Goal: Information Seeking & Learning: Understand process/instructions

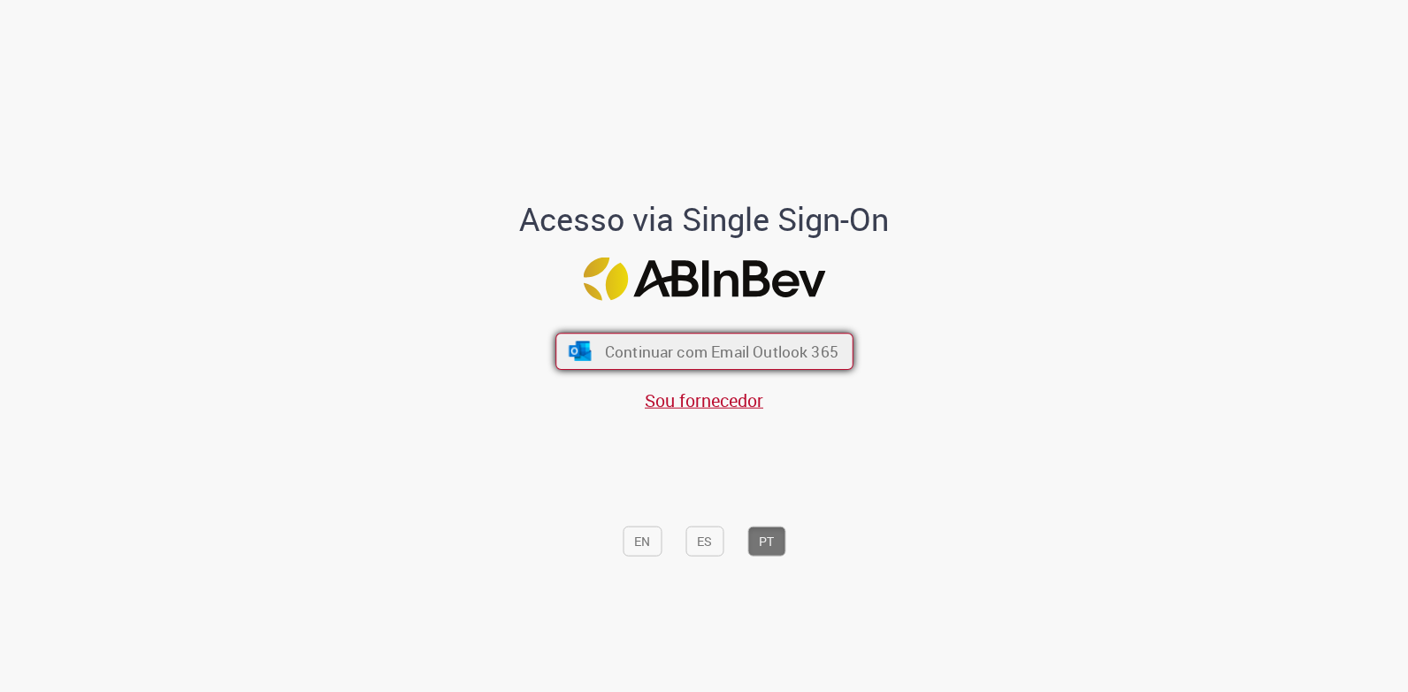
click at [672, 352] on span "Continuar com Email Outlook 365" at bounding box center [721, 351] width 234 height 20
click at [589, 348] on button "Continuar com Email Outlook 365" at bounding box center [705, 351] width 298 height 37
click at [726, 410] on span "Sou fornecedor" at bounding box center [704, 400] width 119 height 24
click at [783, 337] on button "Continuar com Email Outlook 365" at bounding box center [705, 351] width 298 height 37
click at [679, 349] on span "Continuar com Email Outlook 365" at bounding box center [721, 351] width 234 height 20
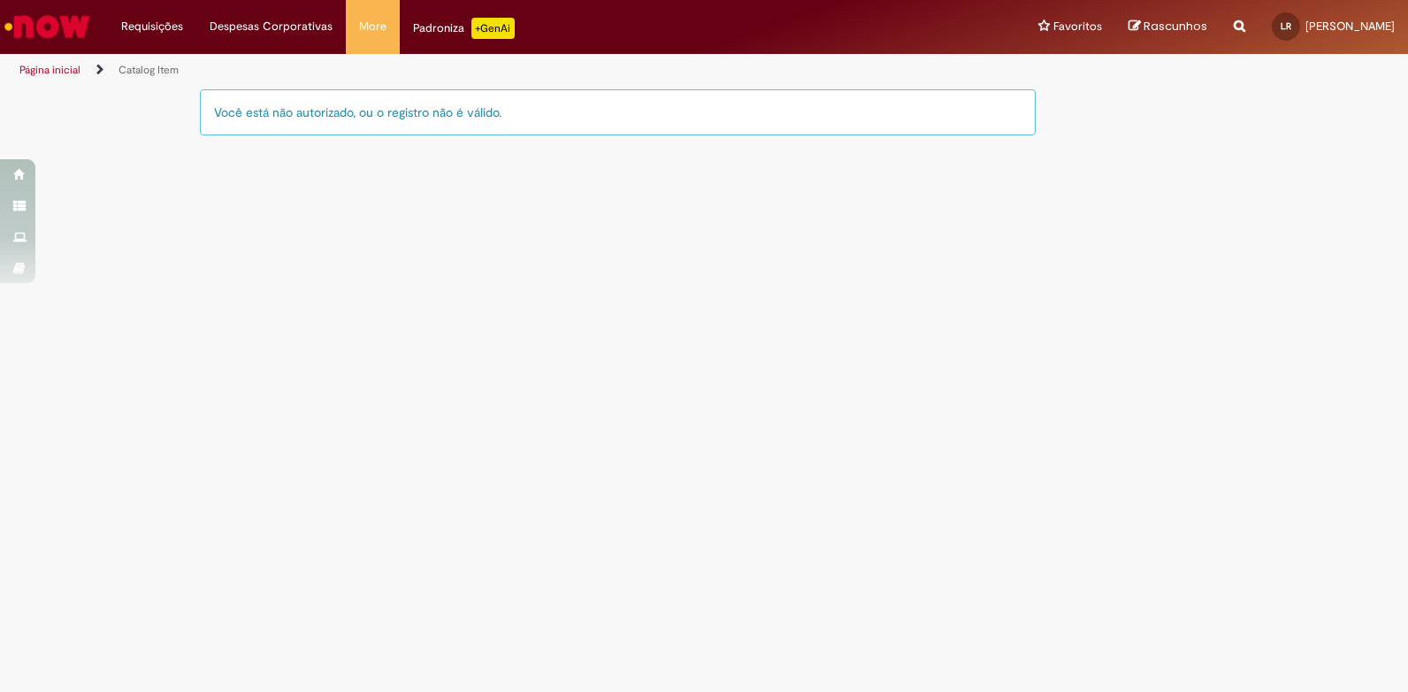
click at [73, 73] on link "Página inicial" at bounding box center [49, 70] width 61 height 14
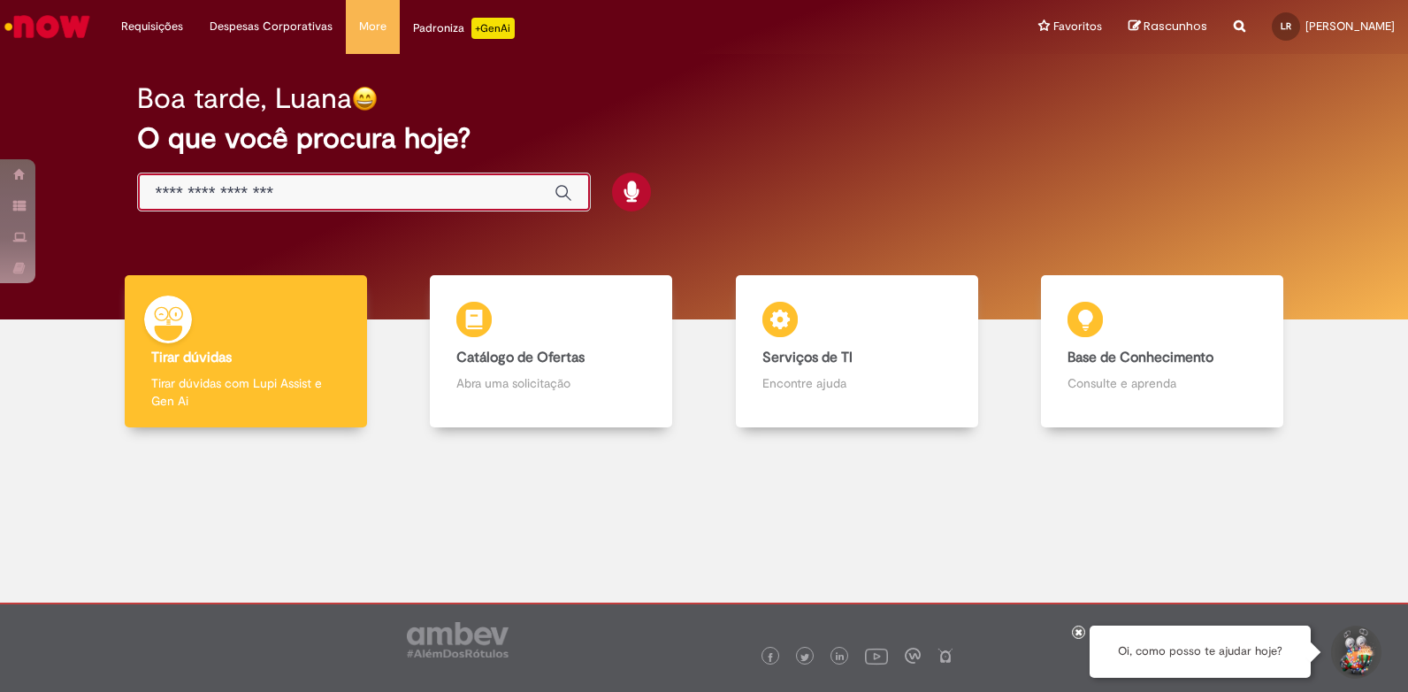
click at [249, 195] on input "Basta digitar aqui" at bounding box center [346, 193] width 381 height 20
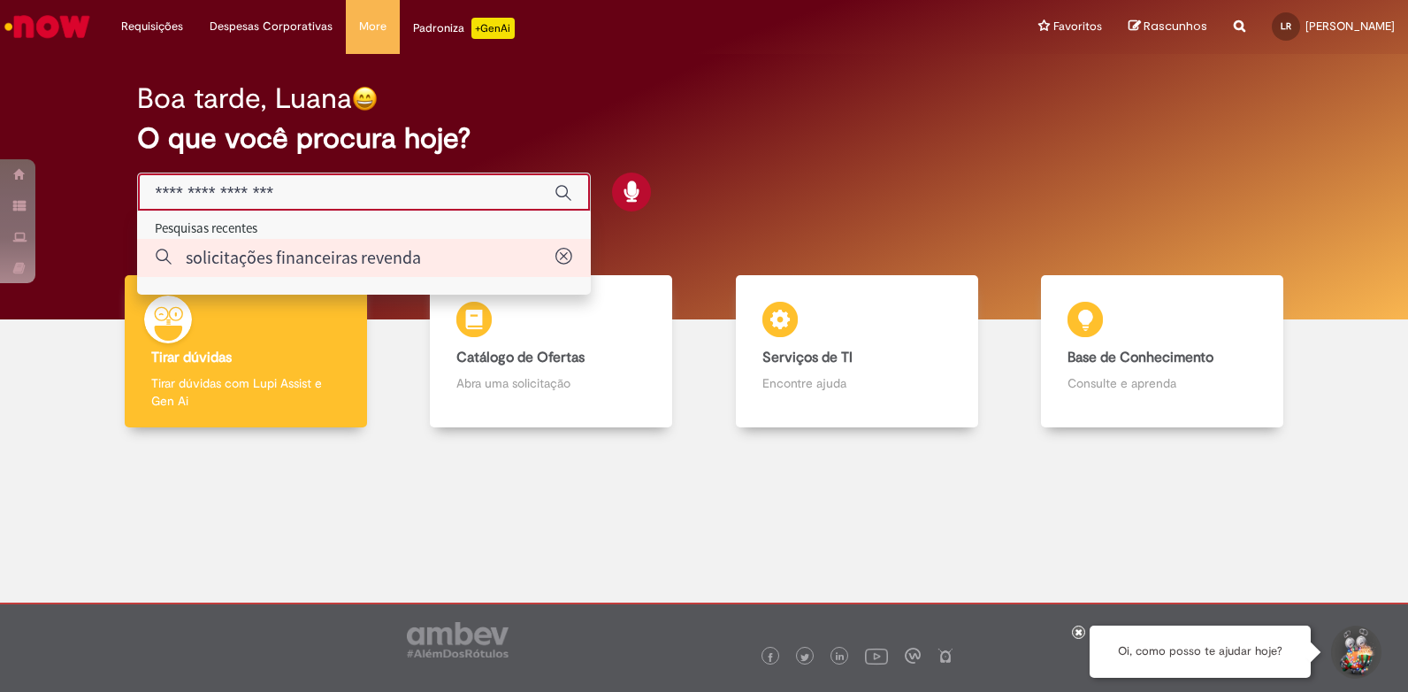
type input "**********"
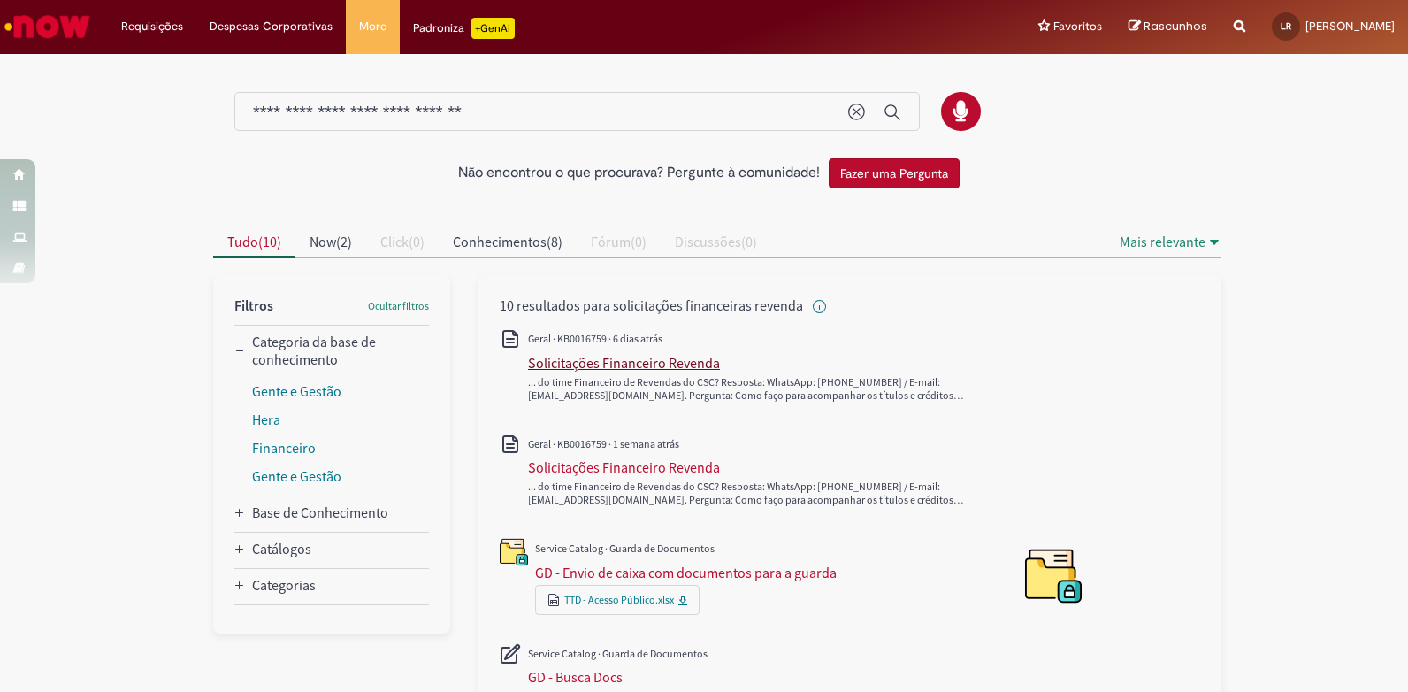
click at [628, 364] on div "Solicitações Financeiro Revenda" at bounding box center [624, 363] width 192 height 18
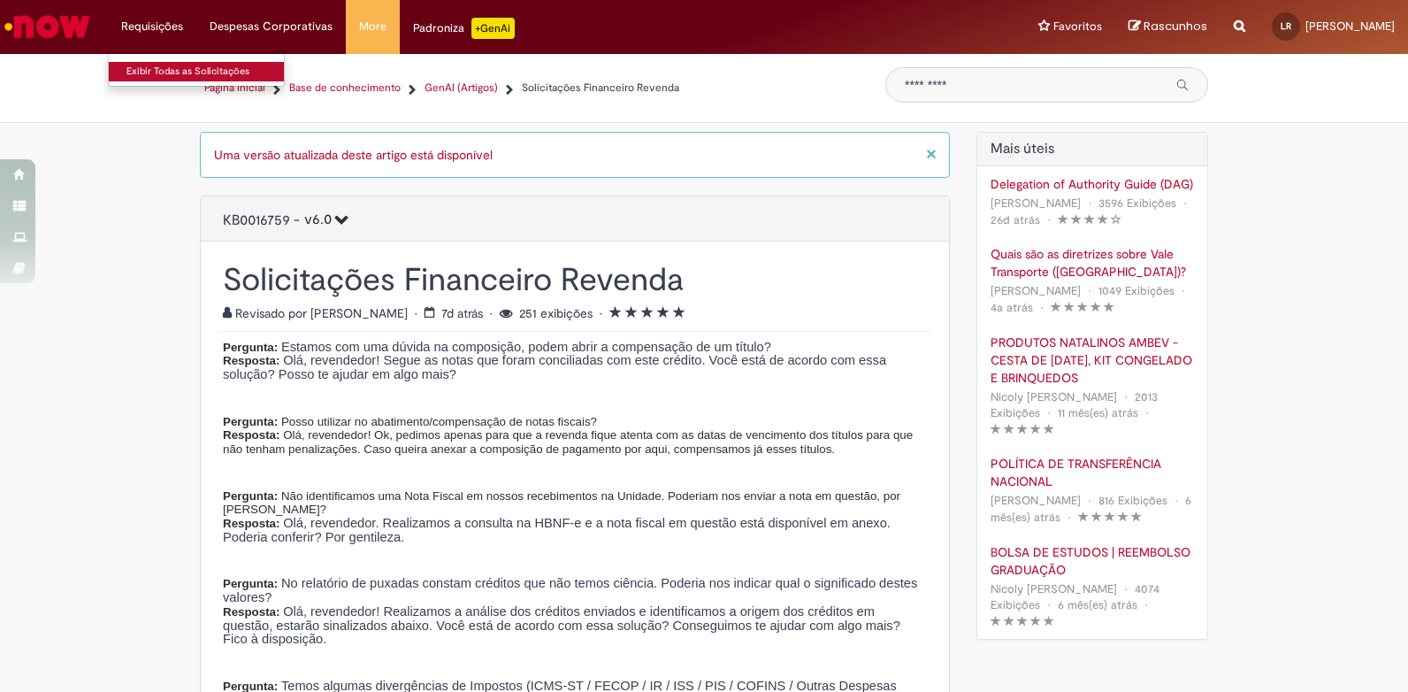
click at [157, 70] on link "Exibir Todas as Solicitações" at bounding box center [206, 71] width 195 height 19
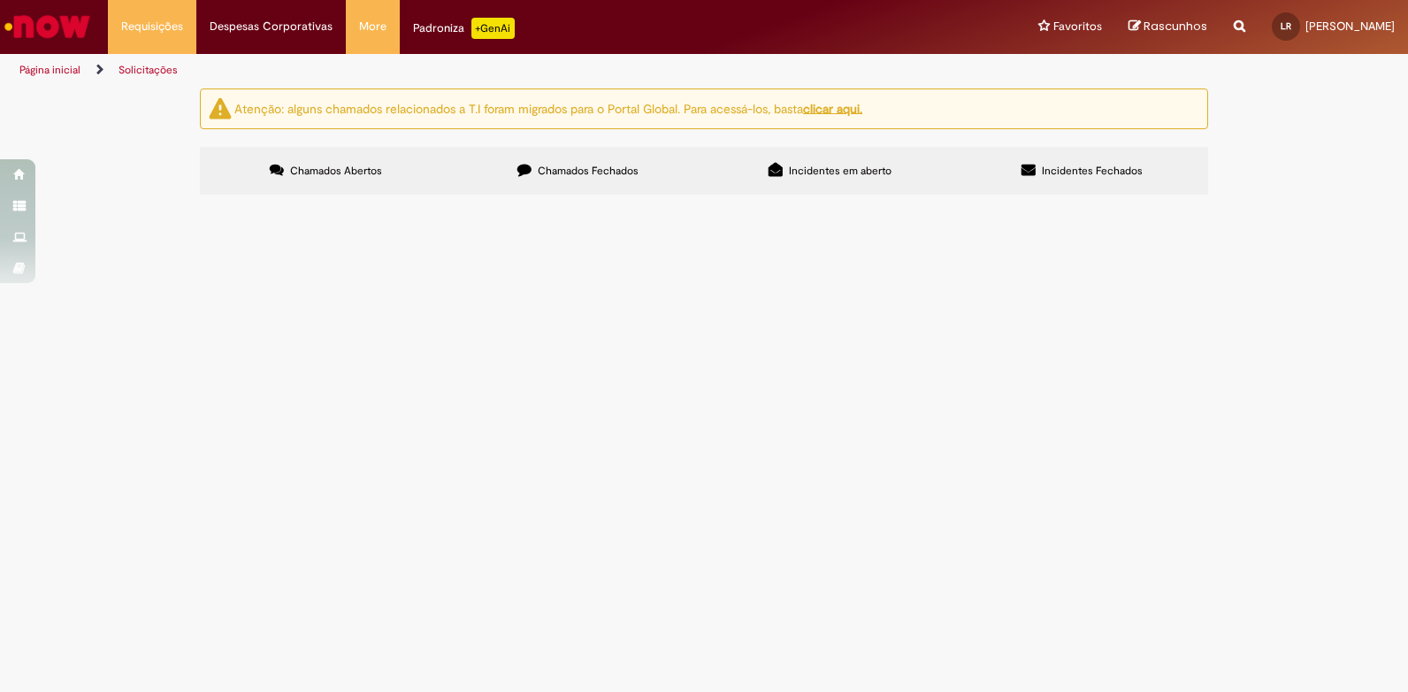
click at [80, 73] on span "Página inicial" at bounding box center [61, 70] width 85 height 14
click at [69, 69] on link "Página inicial" at bounding box center [49, 70] width 61 height 14
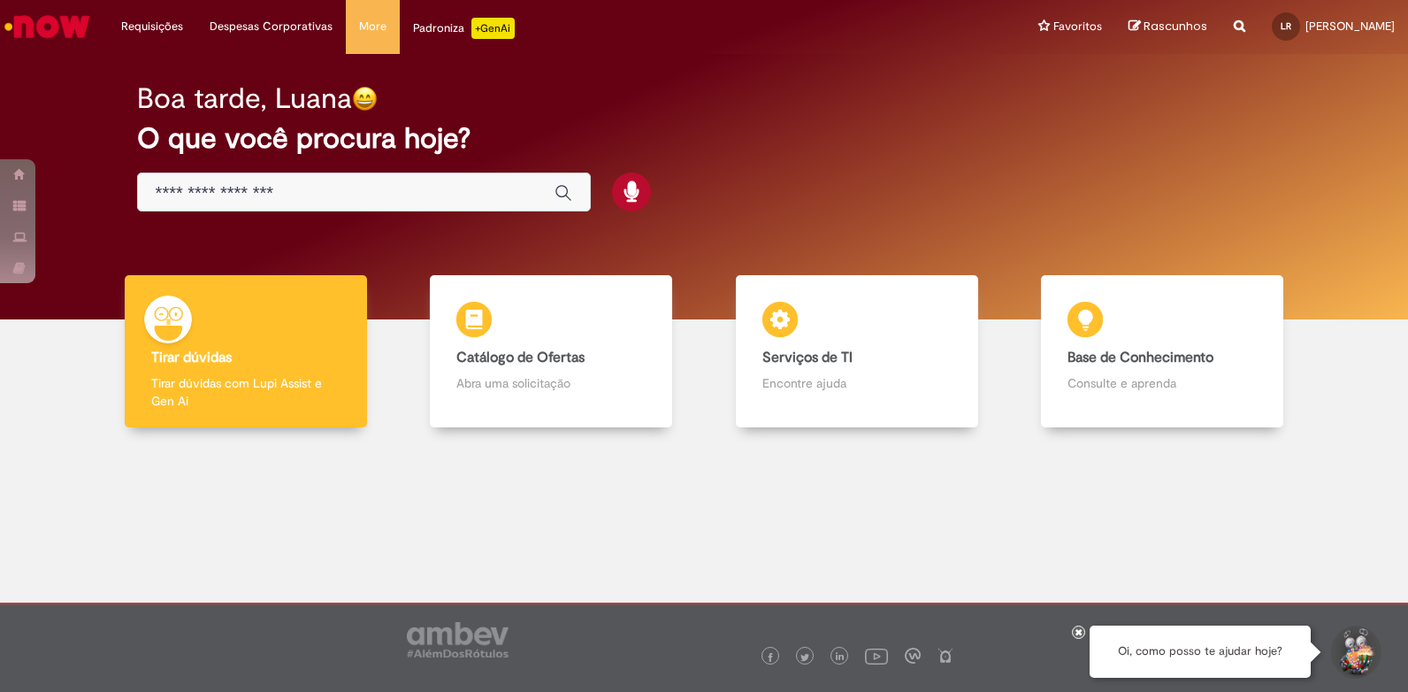
click at [240, 180] on div "Global" at bounding box center [364, 193] width 454 height 40
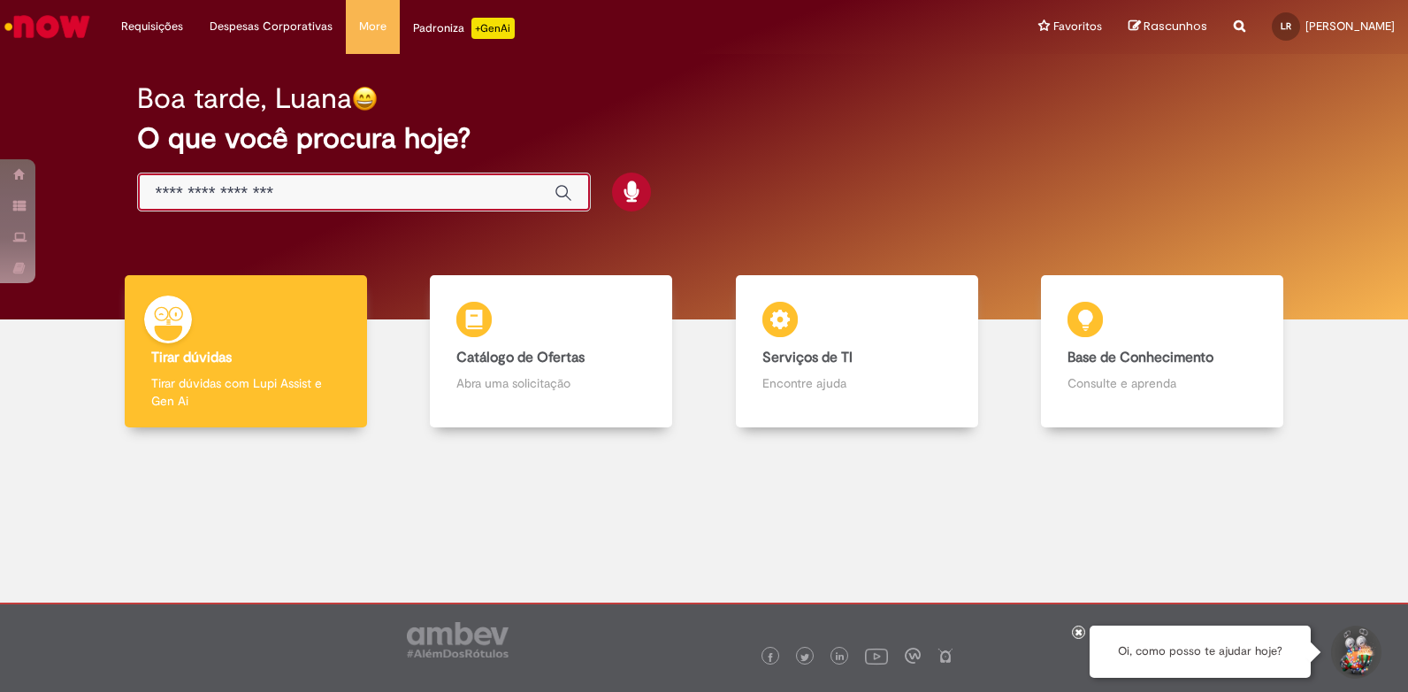
click at [239, 201] on input "Basta digitar aqui" at bounding box center [346, 193] width 381 height 20
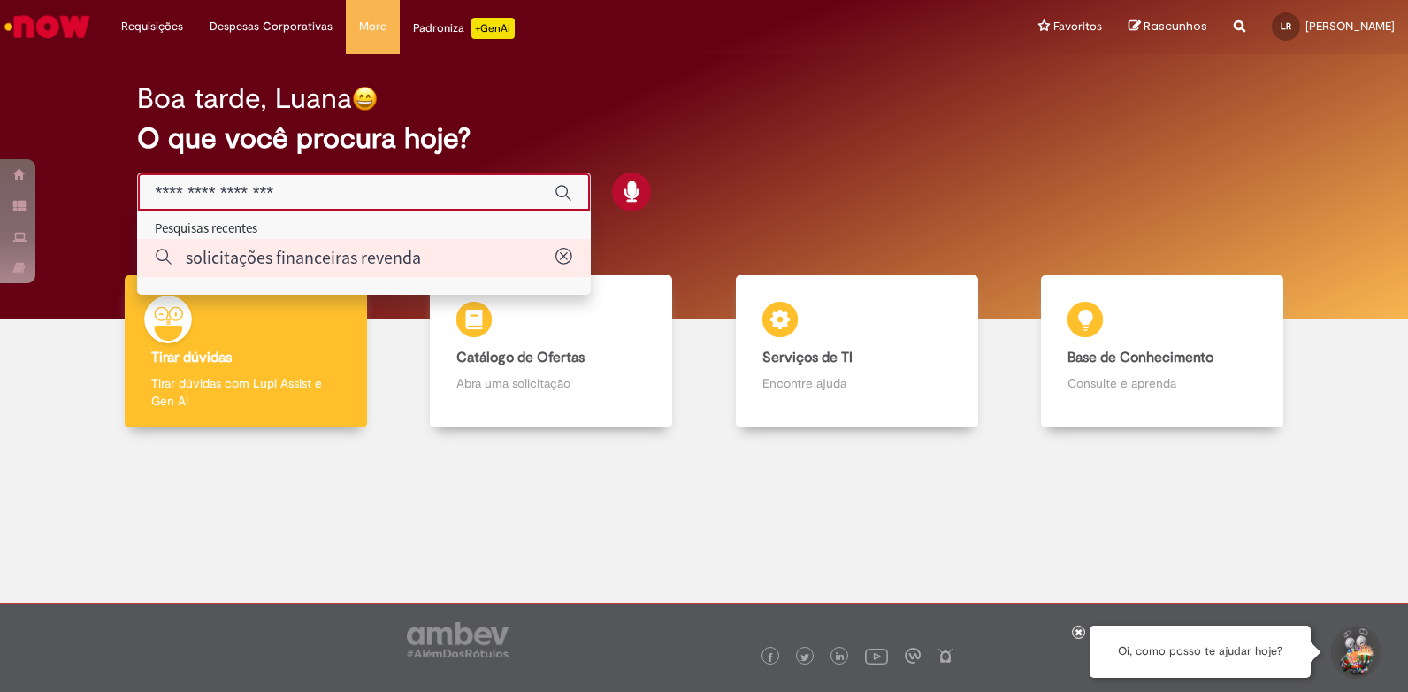
type input "**********"
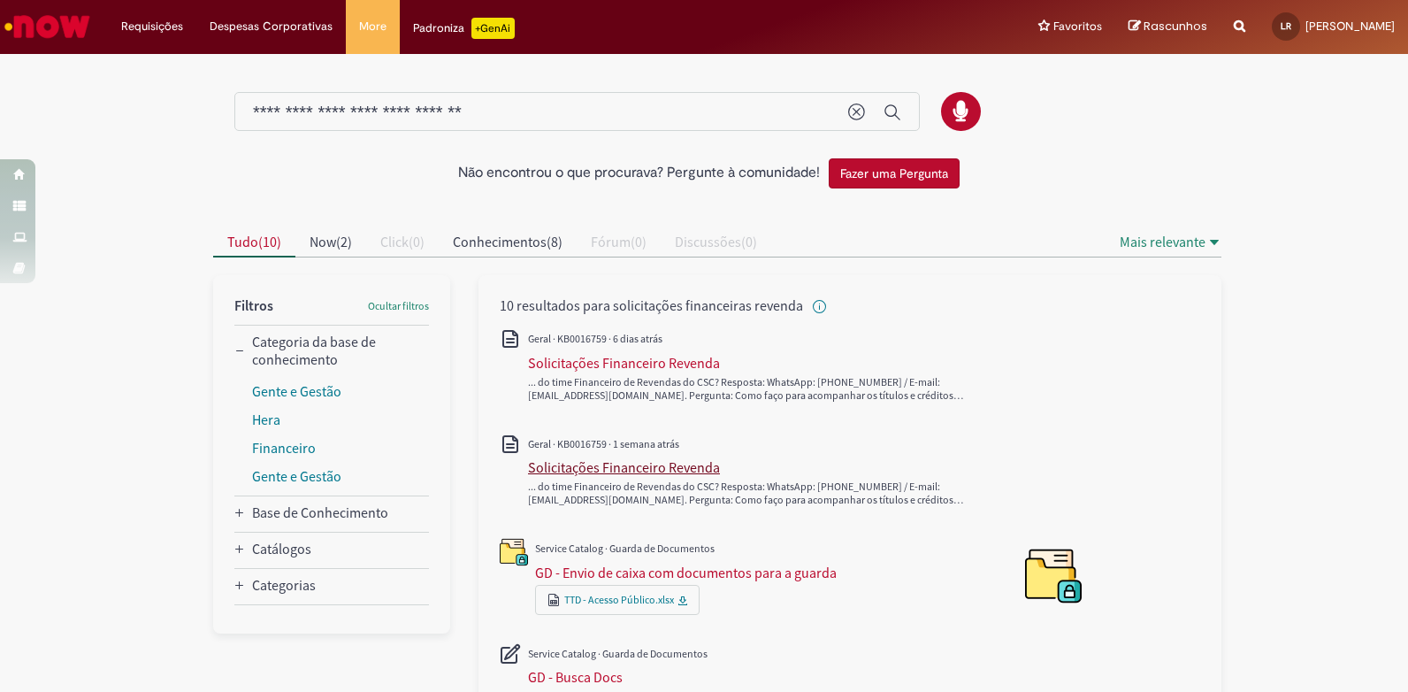
click at [663, 471] on div "Solicitações Financeiro Revenda" at bounding box center [624, 467] width 192 height 18
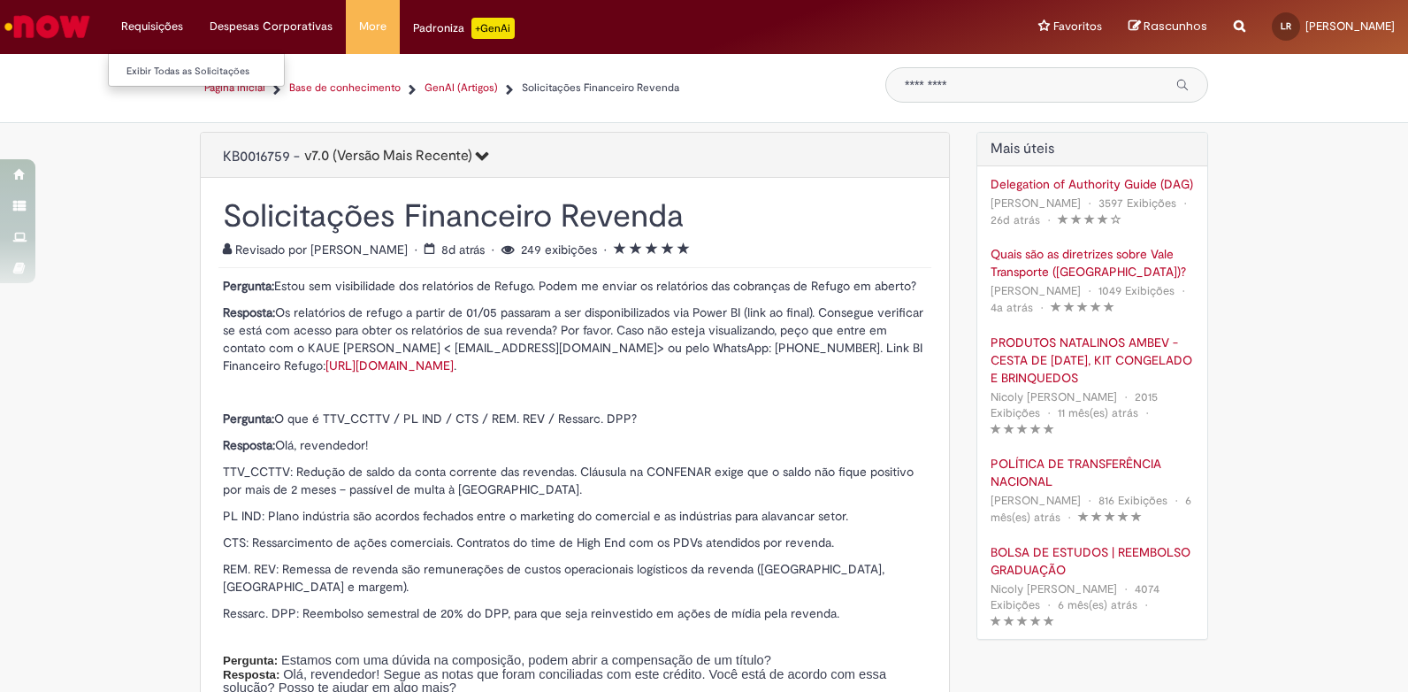
click at [162, 24] on li "Requisições Exibir Todas as Solicitações" at bounding box center [152, 26] width 88 height 53
click at [143, 30] on li "Requisições Exibir Todas as Solicitações" at bounding box center [152, 26] width 88 height 53
click at [143, 62] on link "Exibir Todas as Solicitações" at bounding box center [206, 71] width 195 height 19
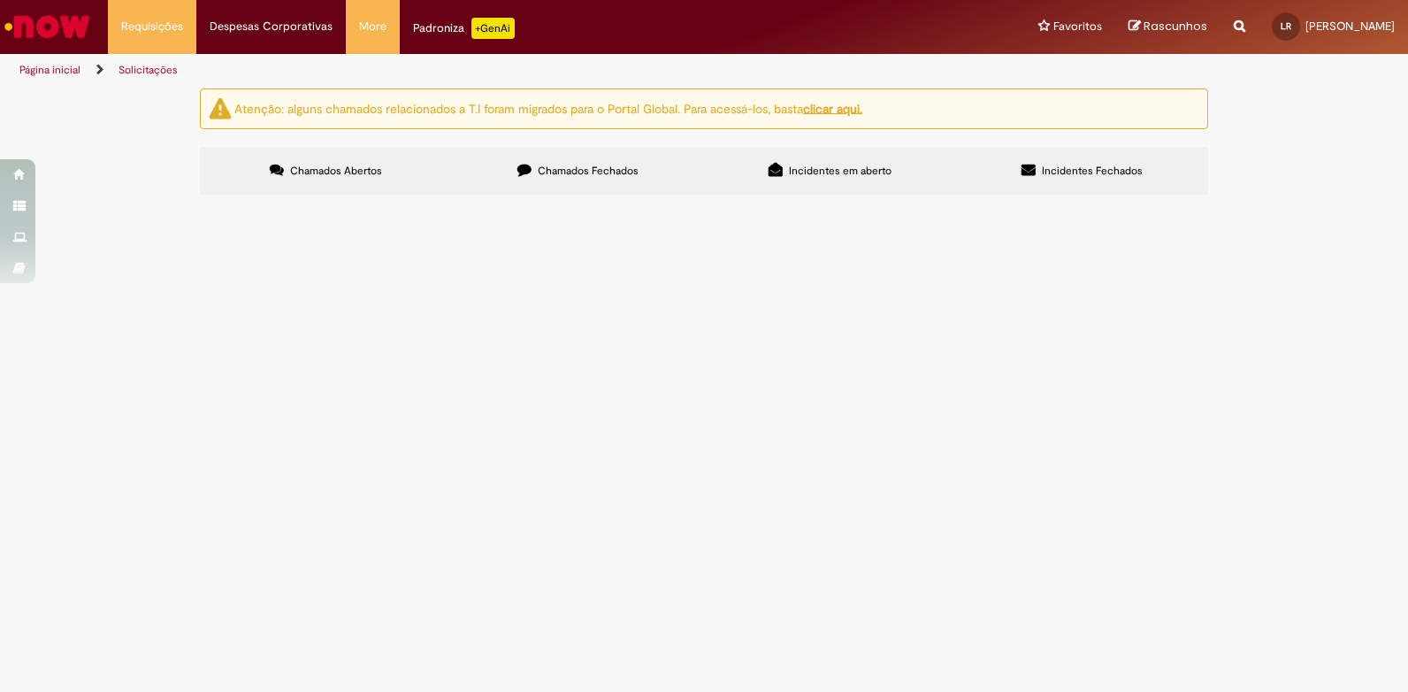
click at [68, 71] on link "Página inicial" at bounding box center [49, 70] width 61 height 14
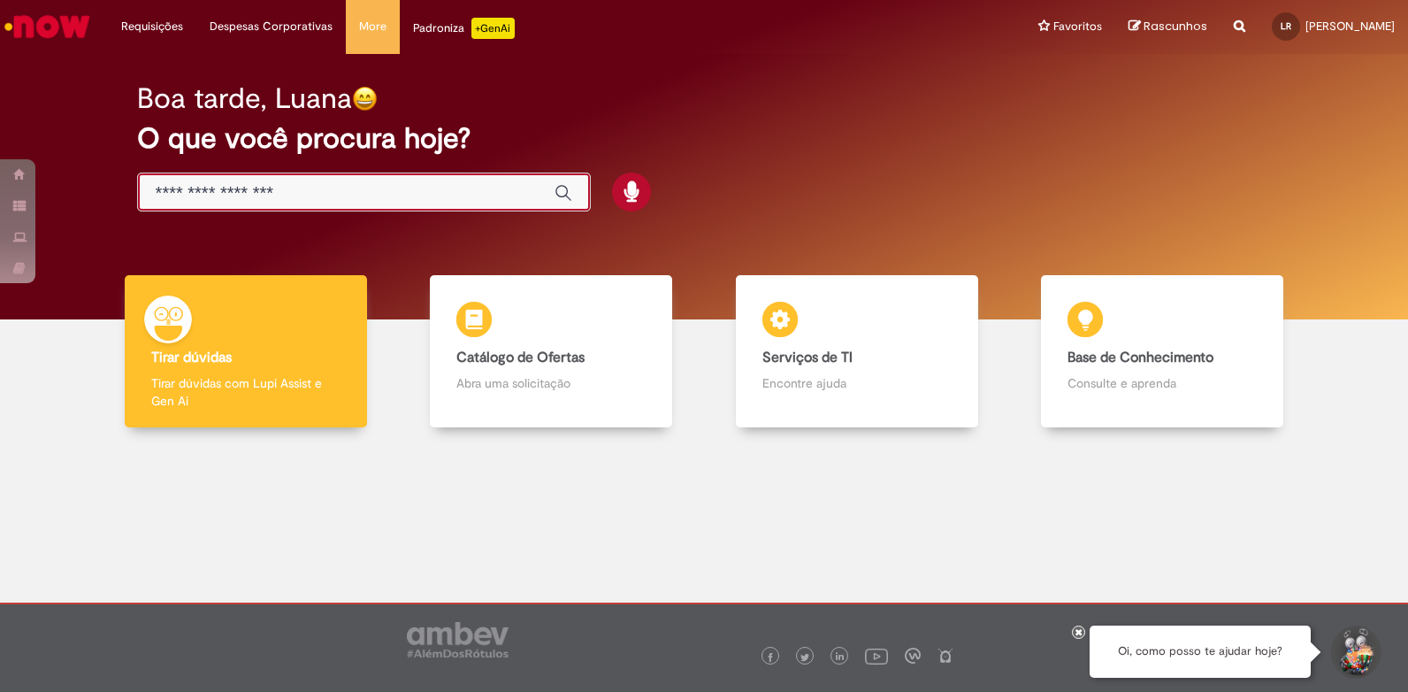
click at [280, 187] on input "Basta digitar aqui" at bounding box center [346, 193] width 381 height 20
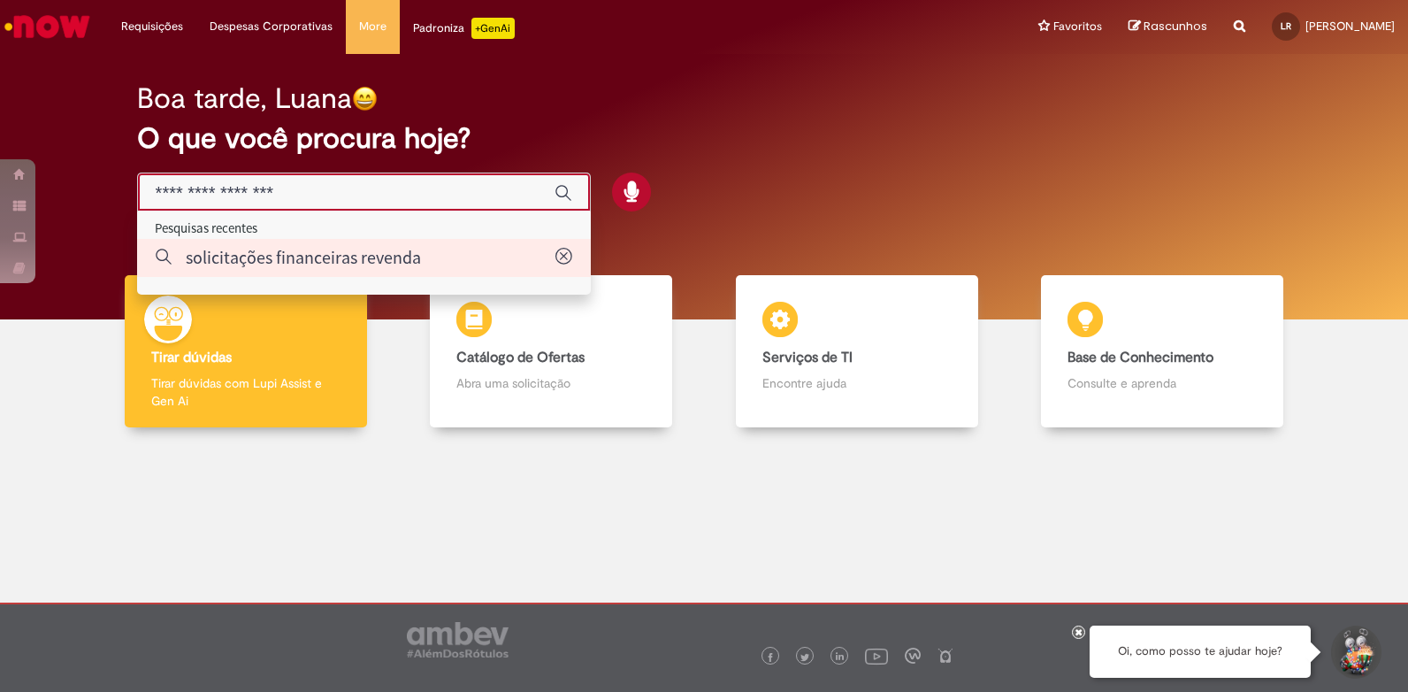
type input "**********"
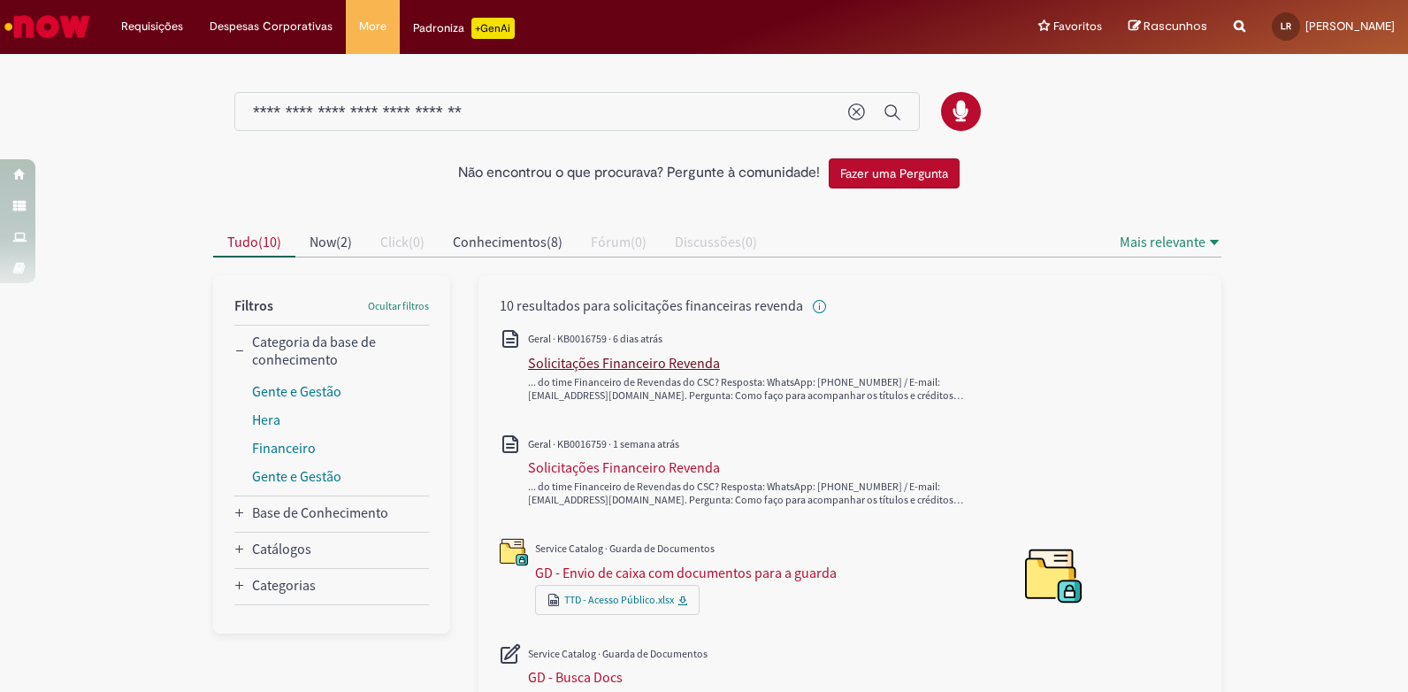
click at [535, 368] on div "Solicitações Financeiro Revenda" at bounding box center [624, 363] width 192 height 18
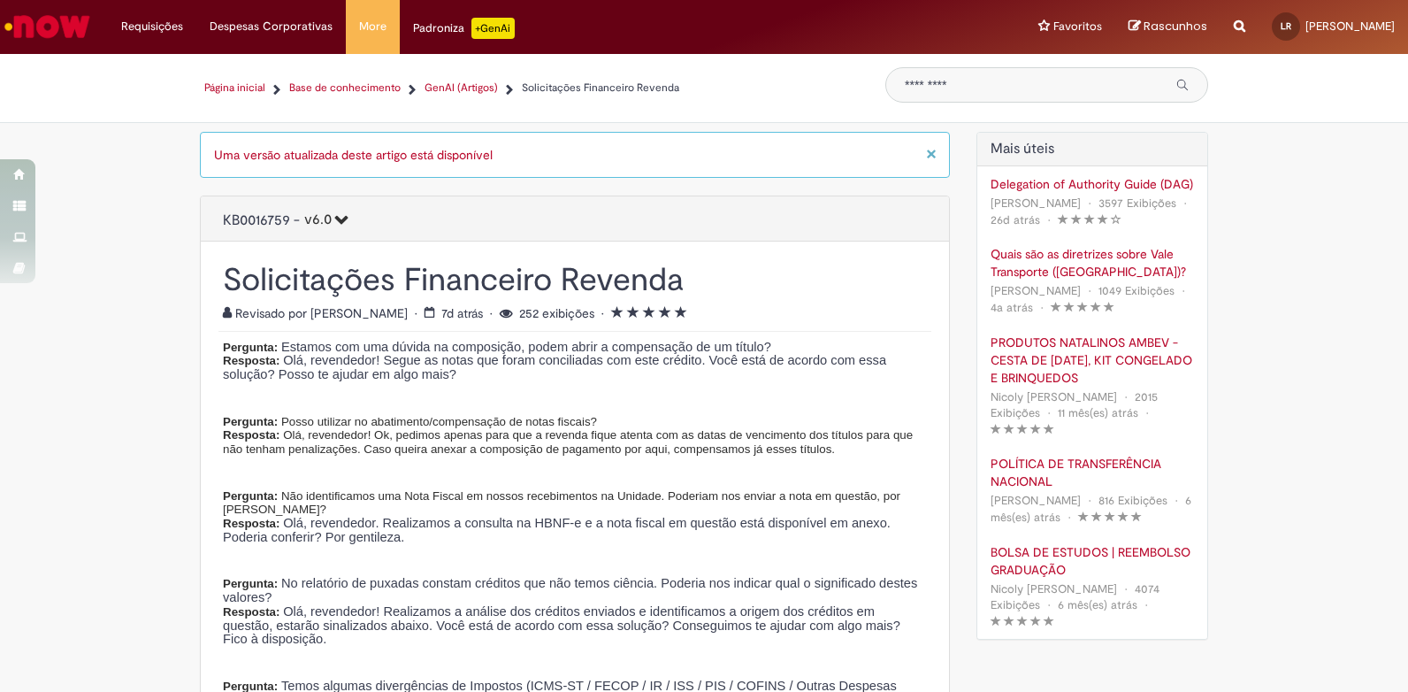
click at [492, 157] on div "Uma versão atualizada deste artigo está disponível" at bounding box center [566, 155] width 704 height 18
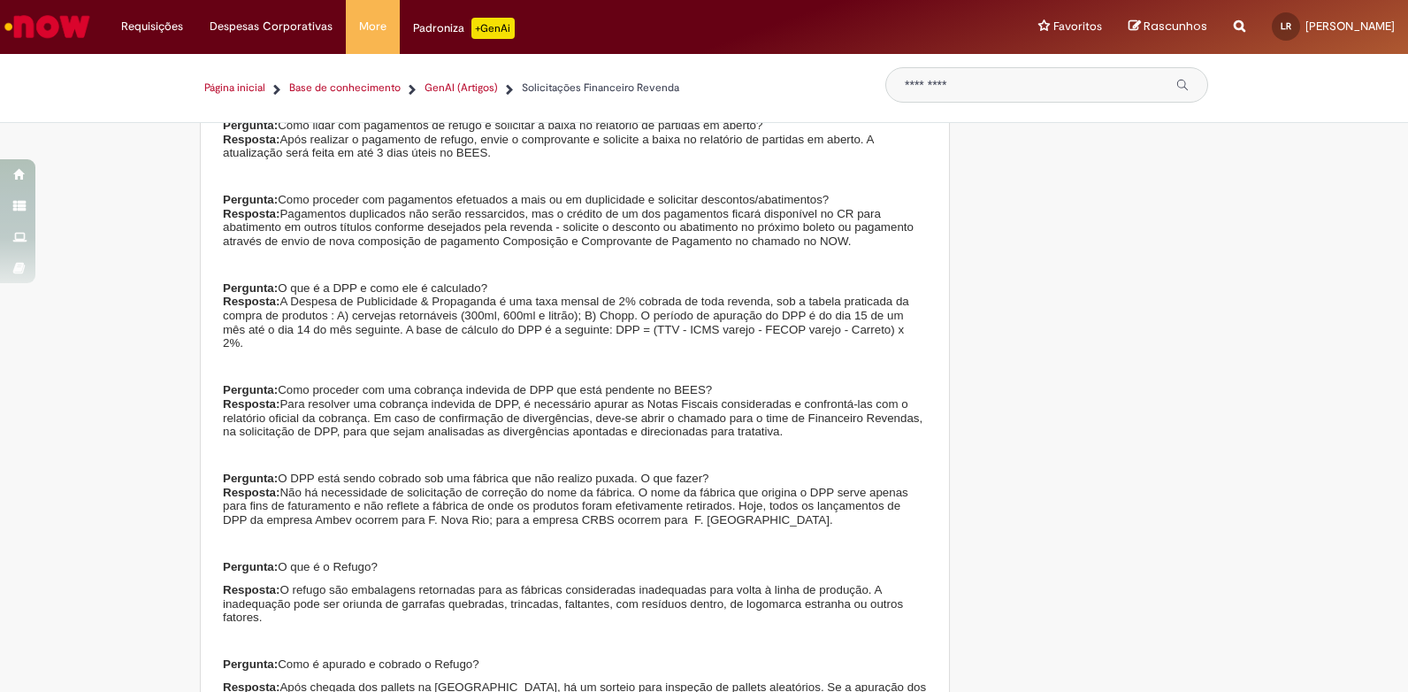
scroll to position [3859, 0]
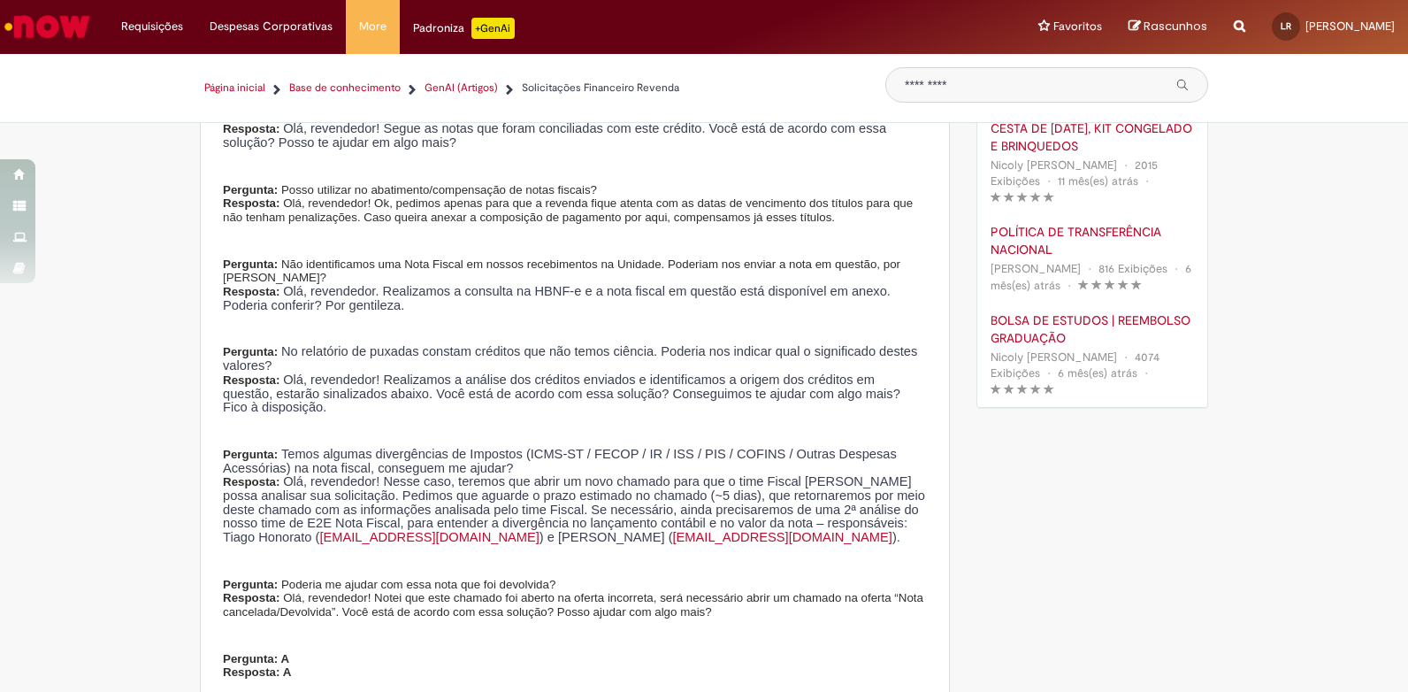
scroll to position [0, 0]
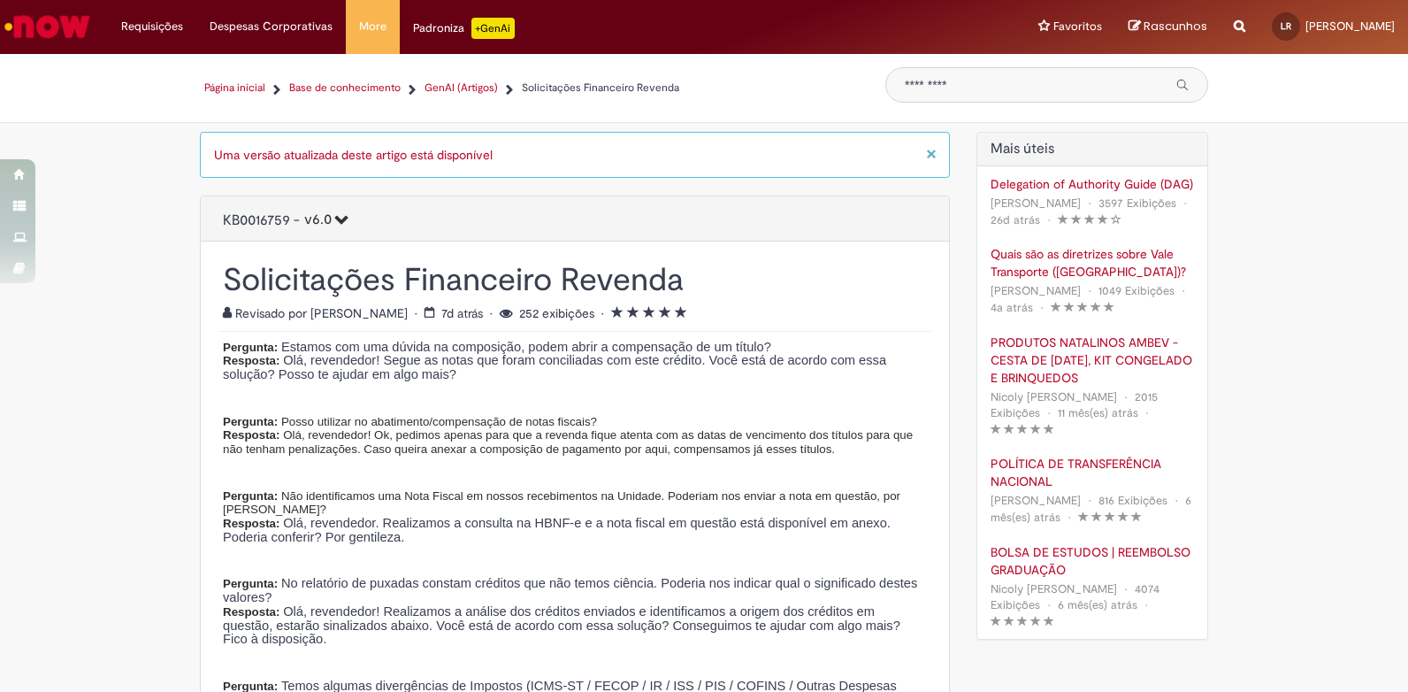
click at [928, 155] on span "×" at bounding box center [931, 154] width 11 height 24
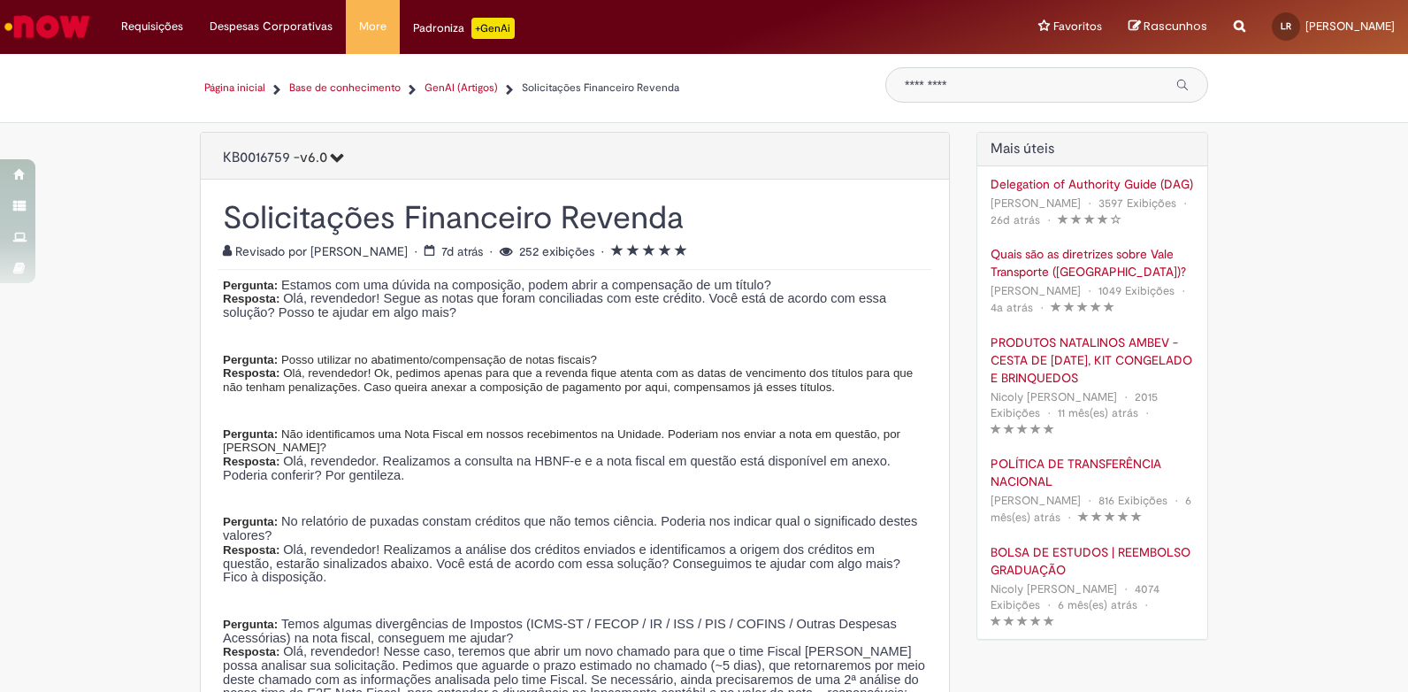
click at [334, 157] on icon "Versão do Artigo 6.0" at bounding box center [335, 157] width 17 height 14
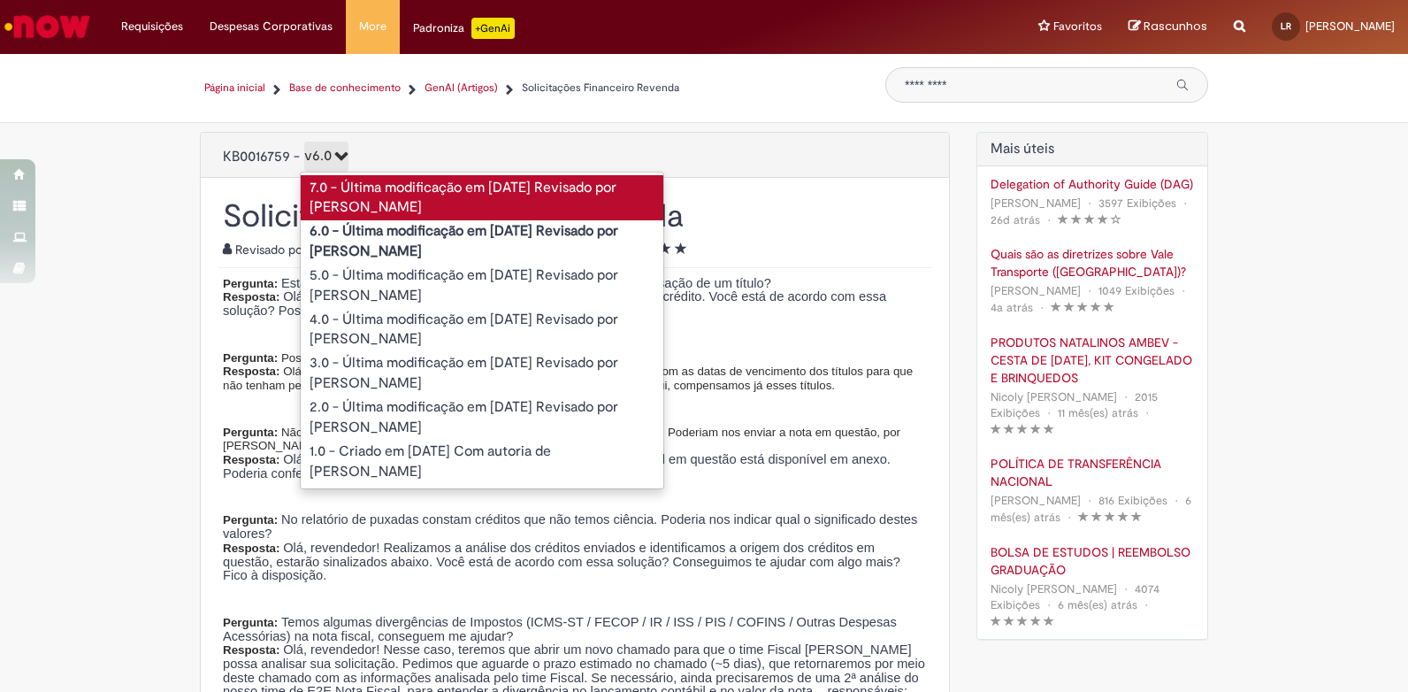
click at [351, 189] on link "7.0 - Última modificação em [DATE] Revisado por [PERSON_NAME]" at bounding box center [482, 198] width 363 height 46
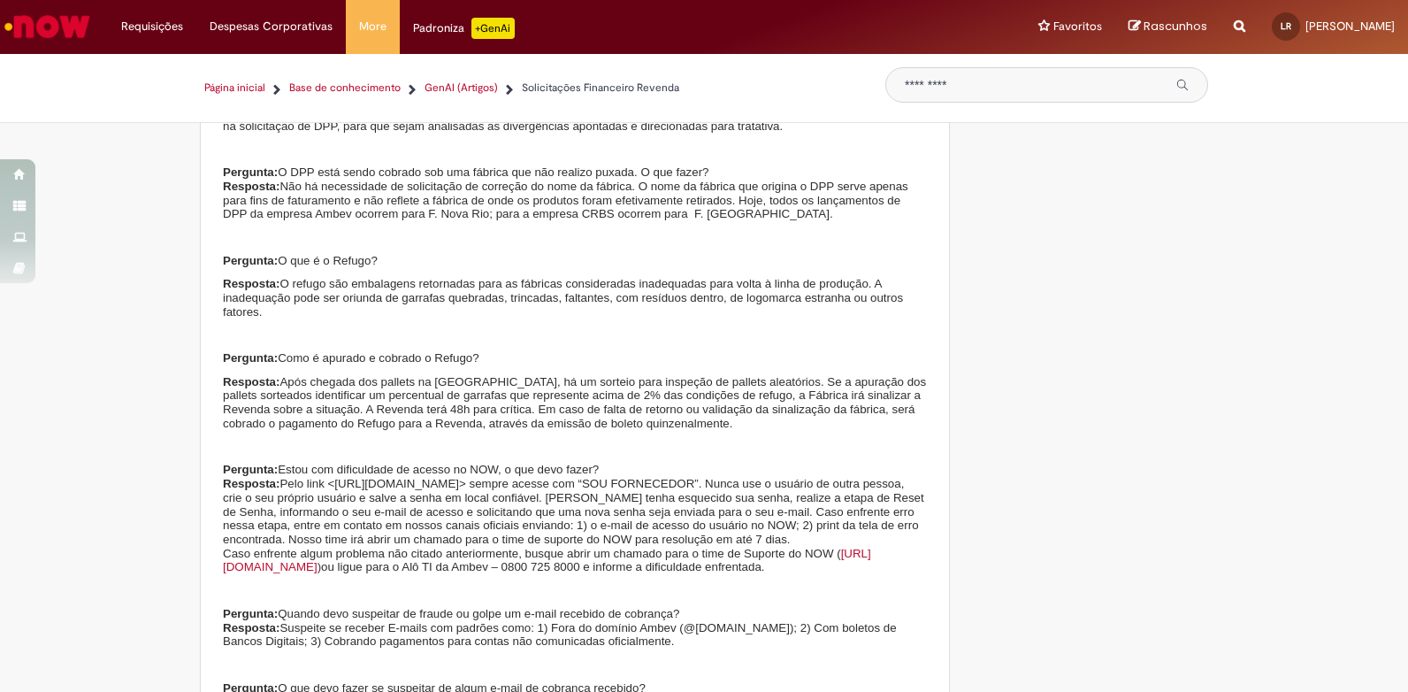
scroll to position [4208, 0]
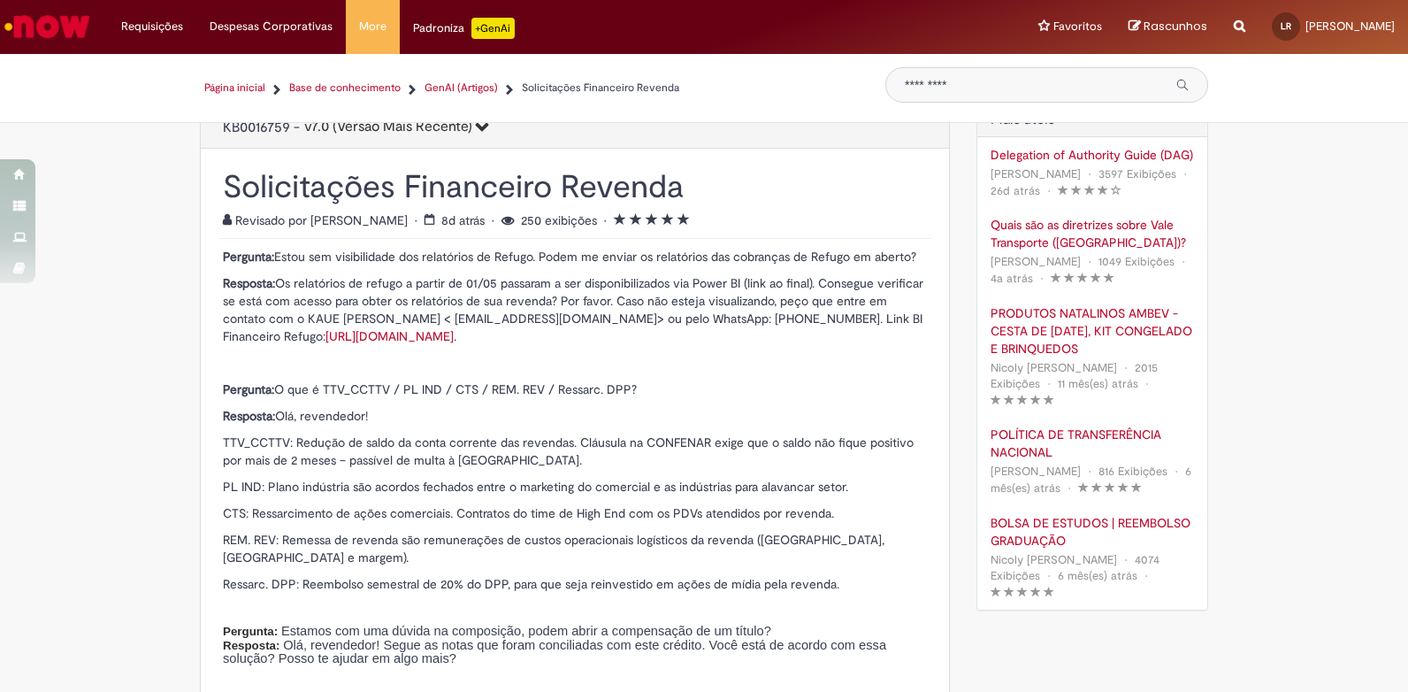
scroll to position [0, 0]
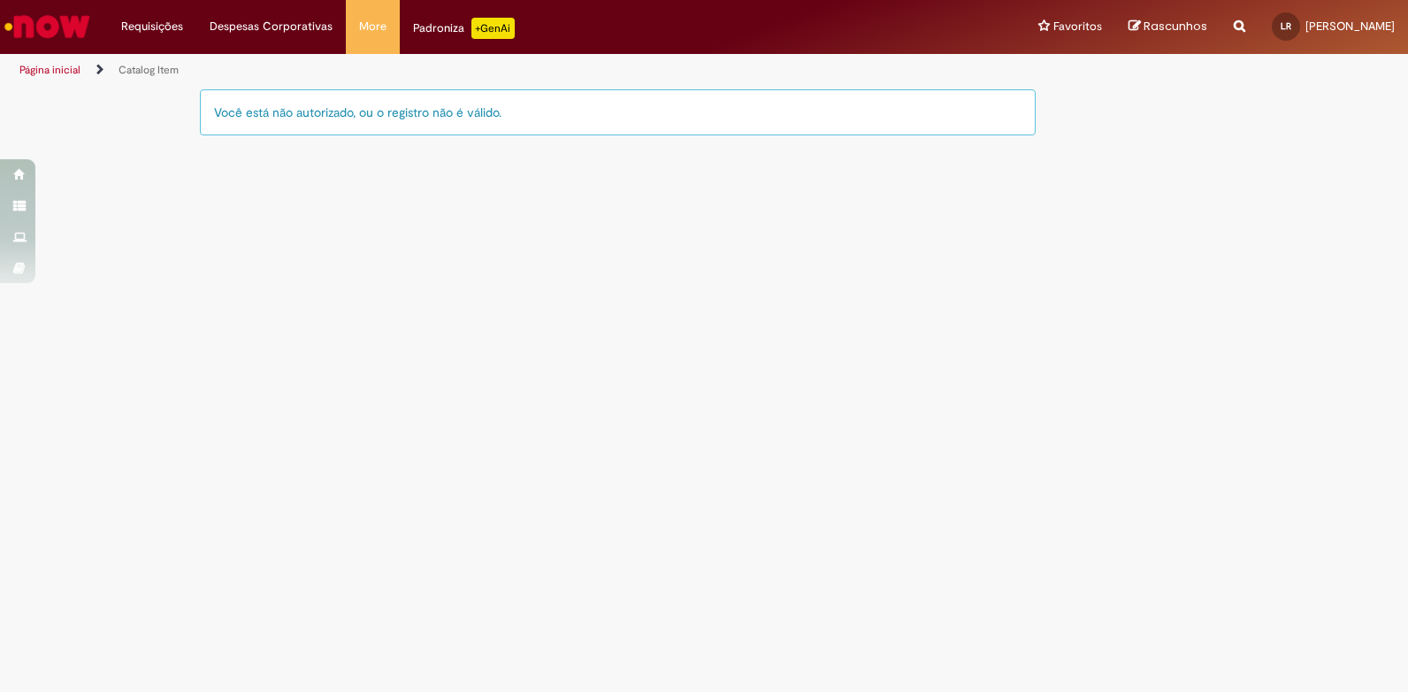
click at [66, 71] on link "Página inicial" at bounding box center [49, 70] width 61 height 14
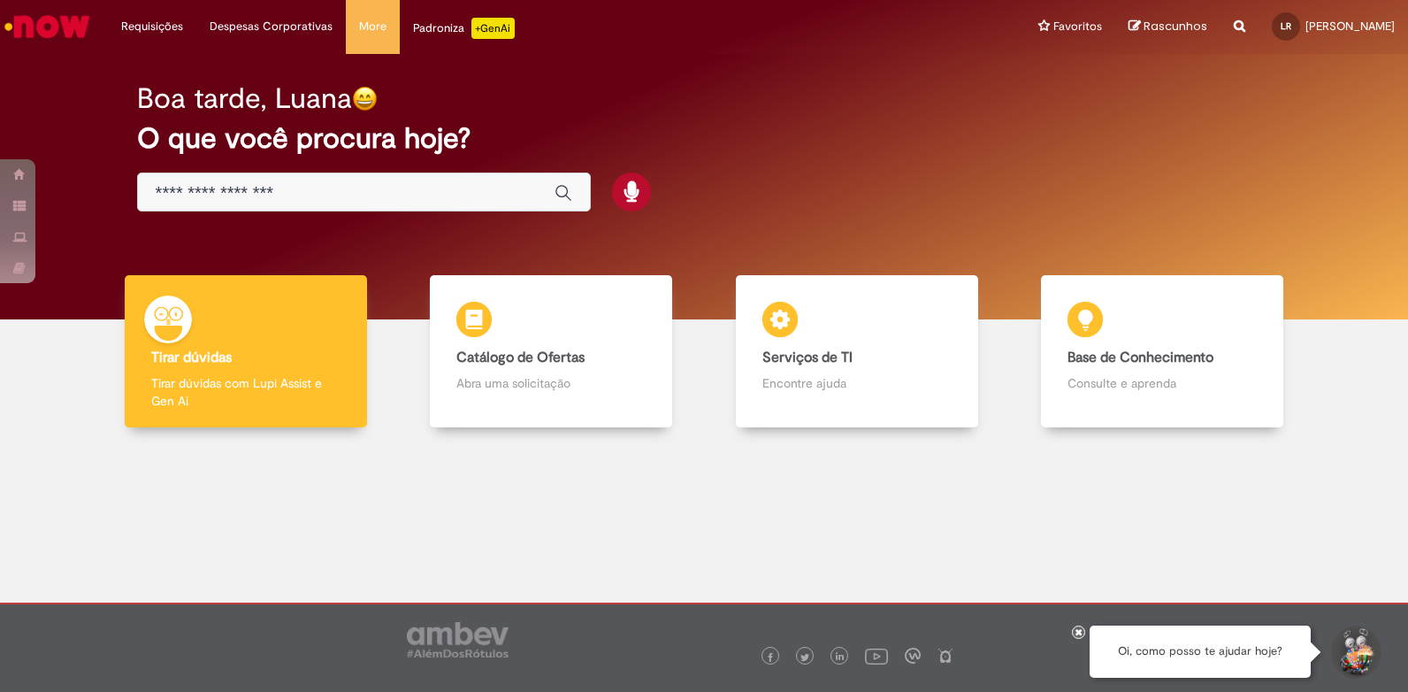
click at [403, 180] on div "Global" at bounding box center [364, 193] width 454 height 40
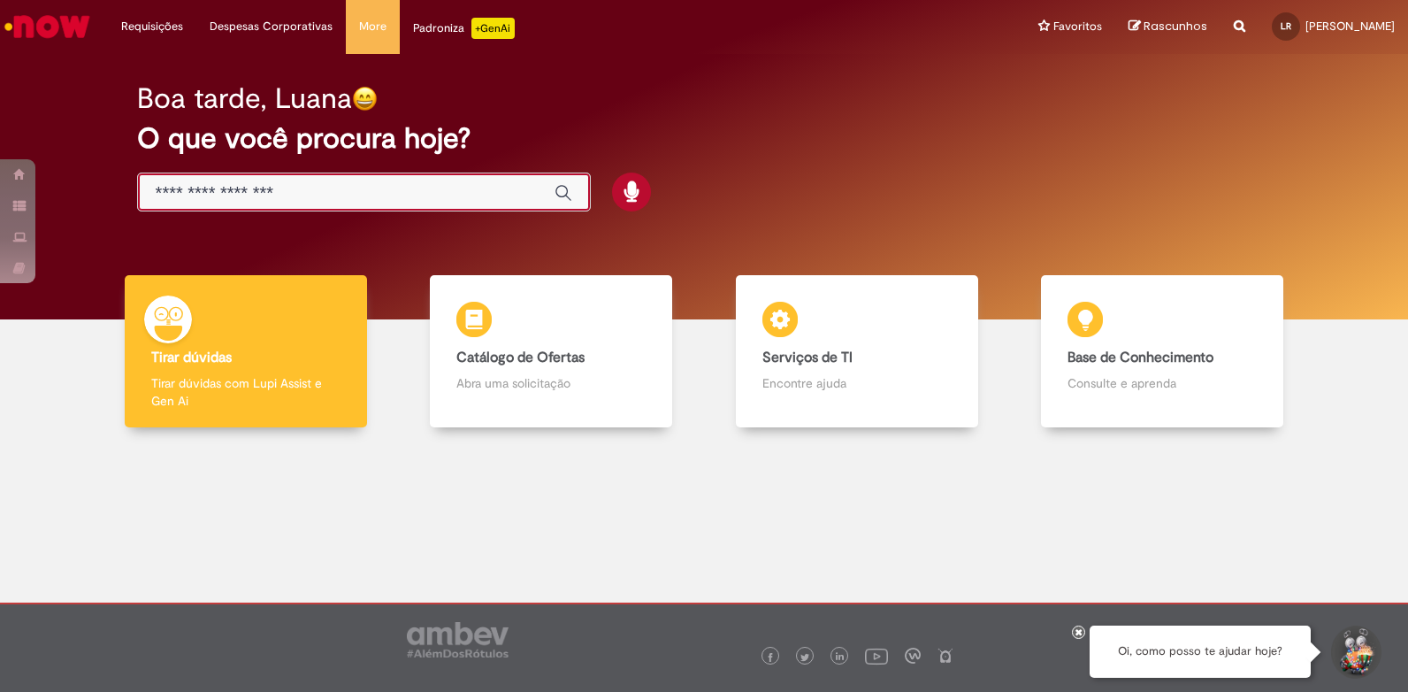
click at [339, 194] on input "Basta digitar aqui" at bounding box center [346, 193] width 381 height 20
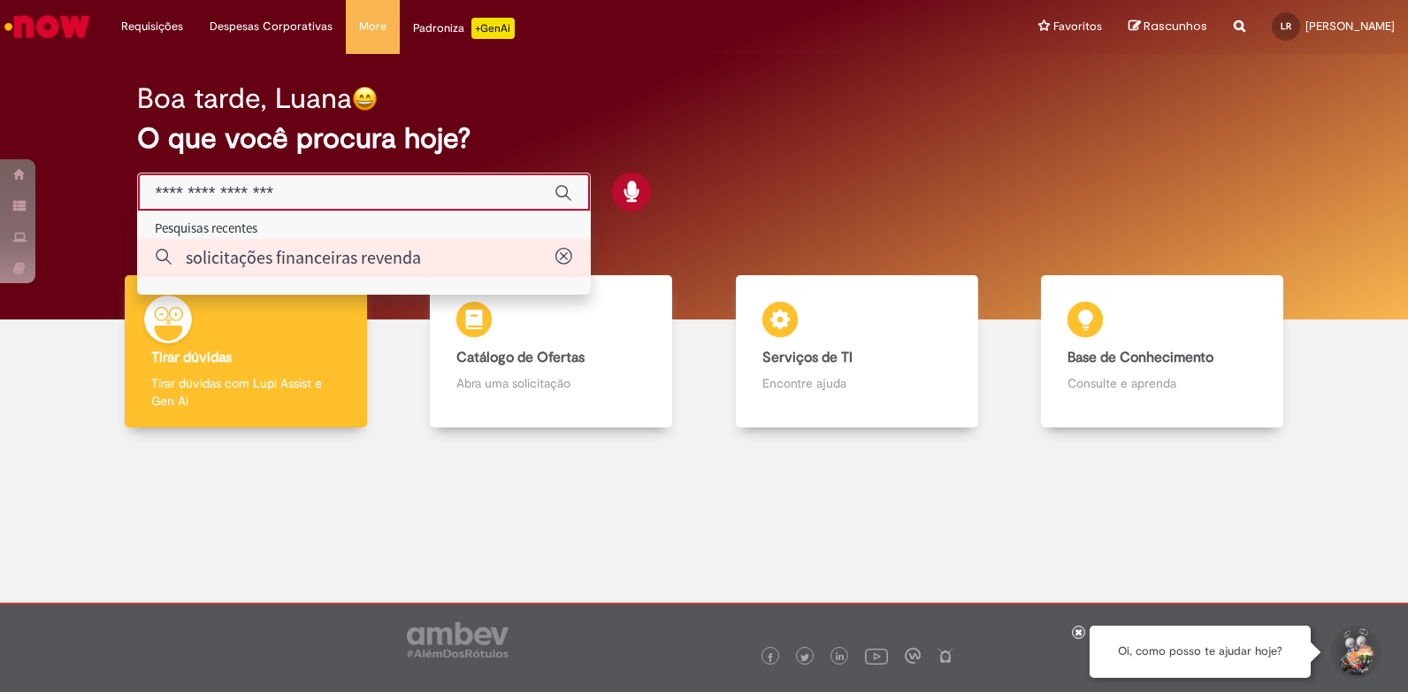
type input "**********"
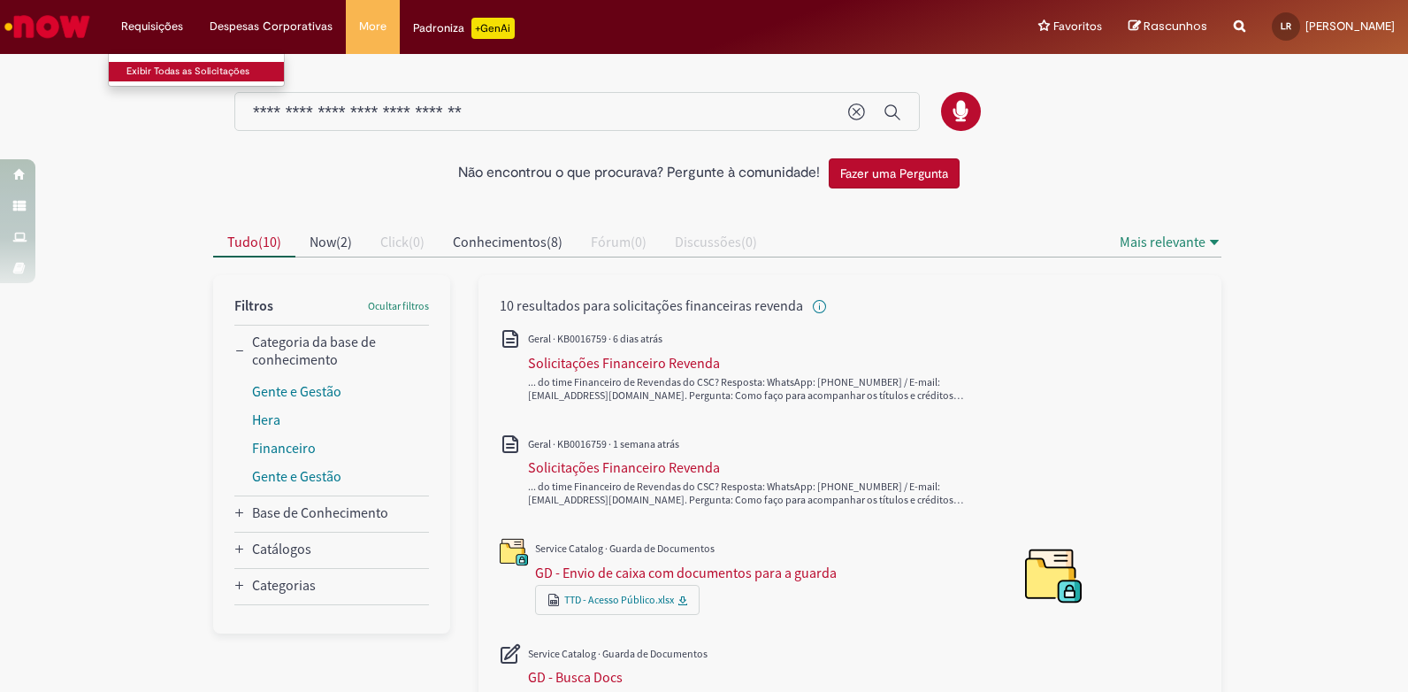
click at [178, 73] on link "Exibir Todas as Solicitações" at bounding box center [206, 71] width 195 height 19
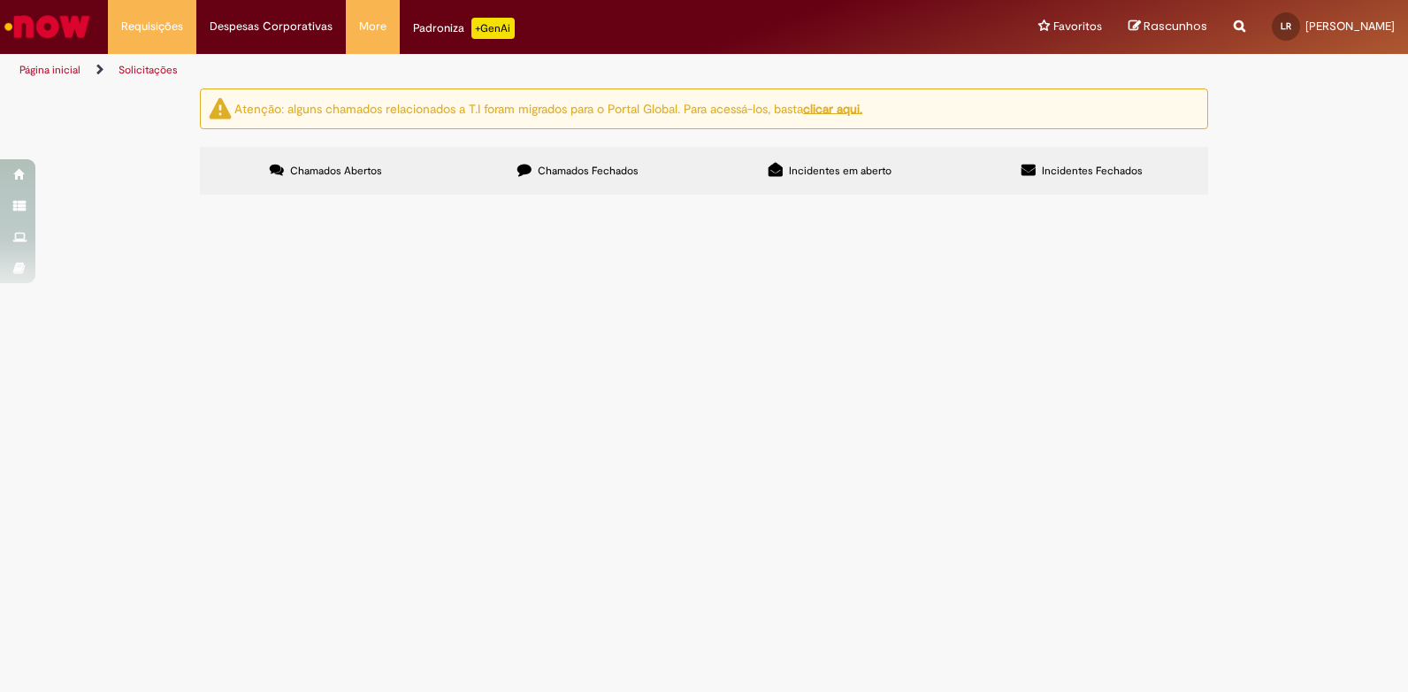
click at [572, 157] on label "Chamados Fechados" at bounding box center [578, 171] width 252 height 48
click at [832, 165] on span "Incidentes em aberto" at bounding box center [840, 171] width 103 height 14
click at [1022, 163] on label "Incidentes Fechados" at bounding box center [1082, 171] width 252 height 48
click at [370, 180] on label "Chamados Abertos" at bounding box center [326, 171] width 252 height 48
click at [823, 111] on u "clicar aqui." at bounding box center [832, 108] width 59 height 16
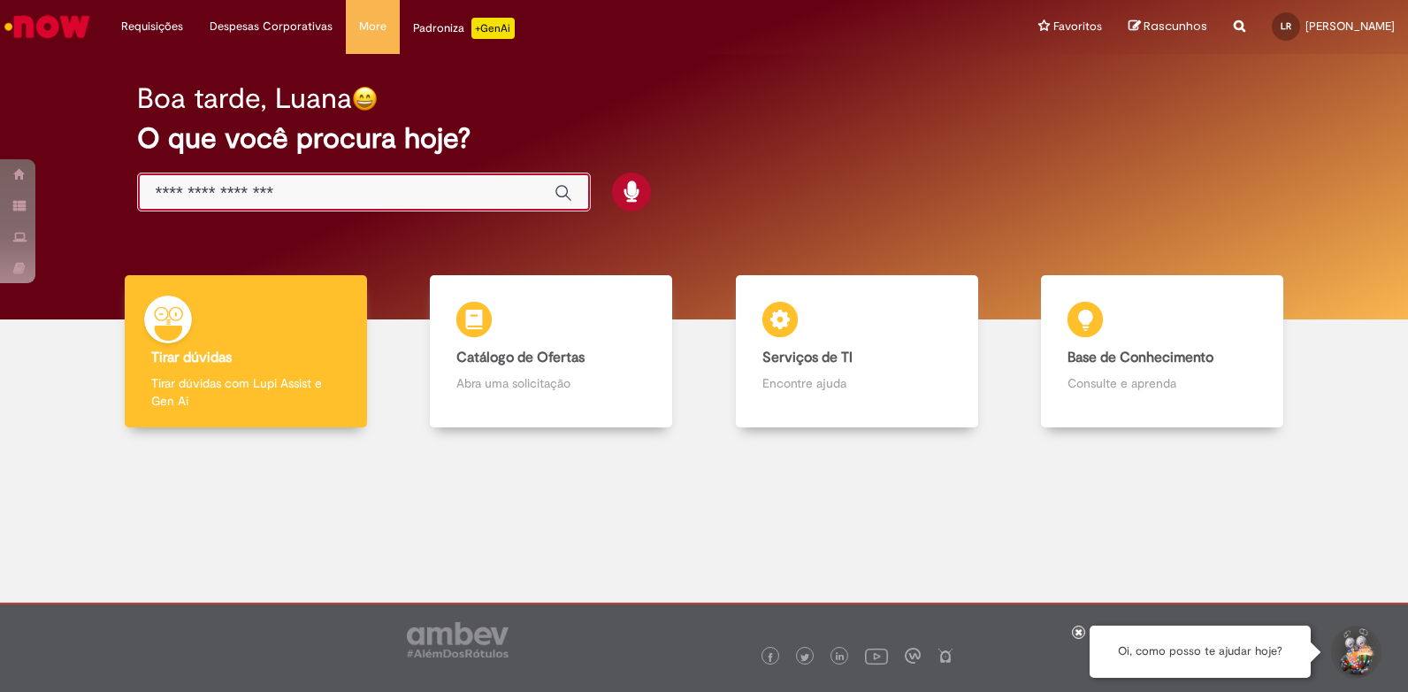
click at [200, 197] on input "Basta digitar aqui" at bounding box center [346, 193] width 381 height 20
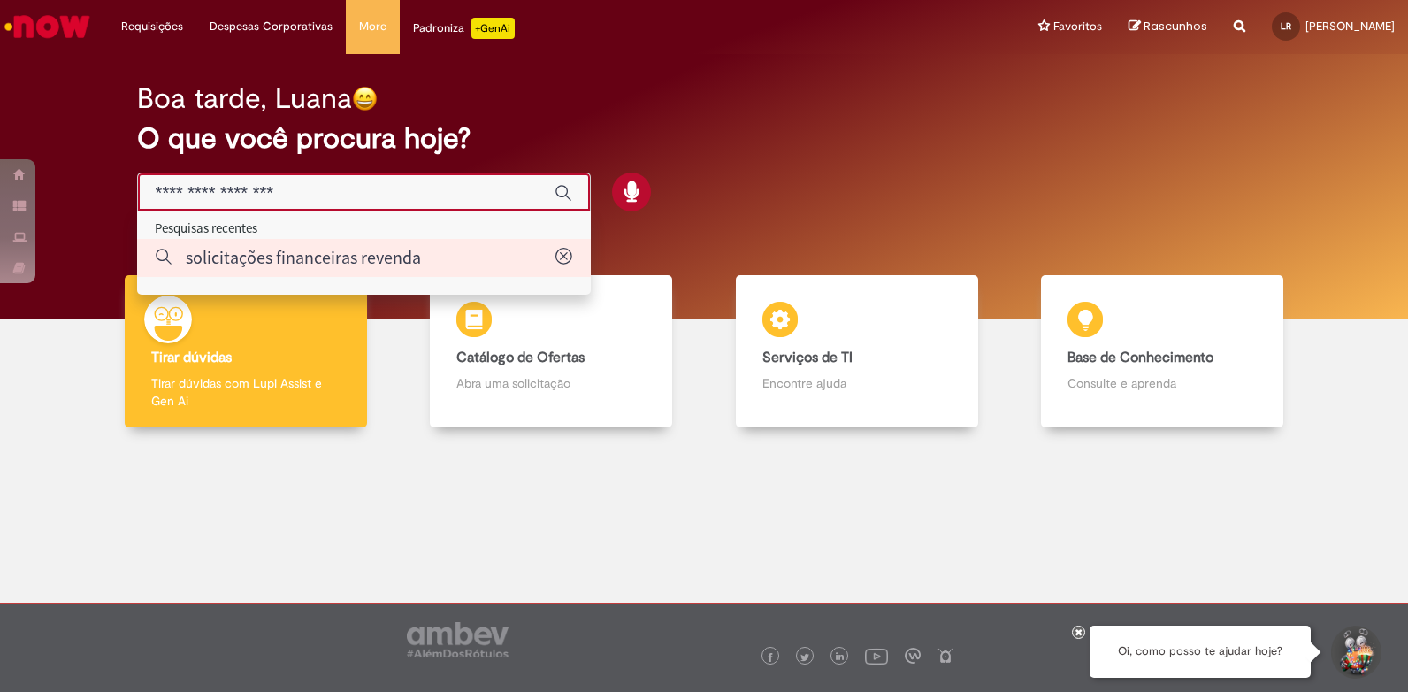
type input "**********"
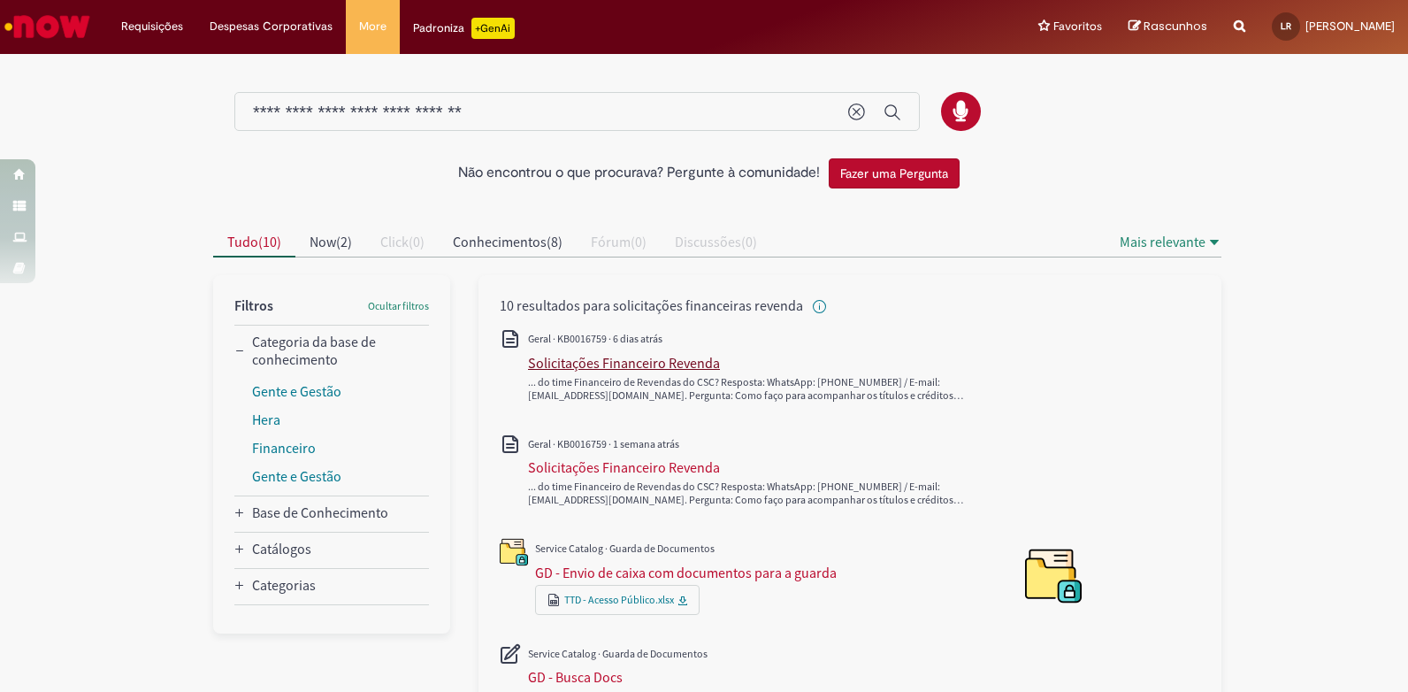
click at [558, 367] on div "Solicitações Financeiro Revenda" at bounding box center [624, 363] width 192 height 18
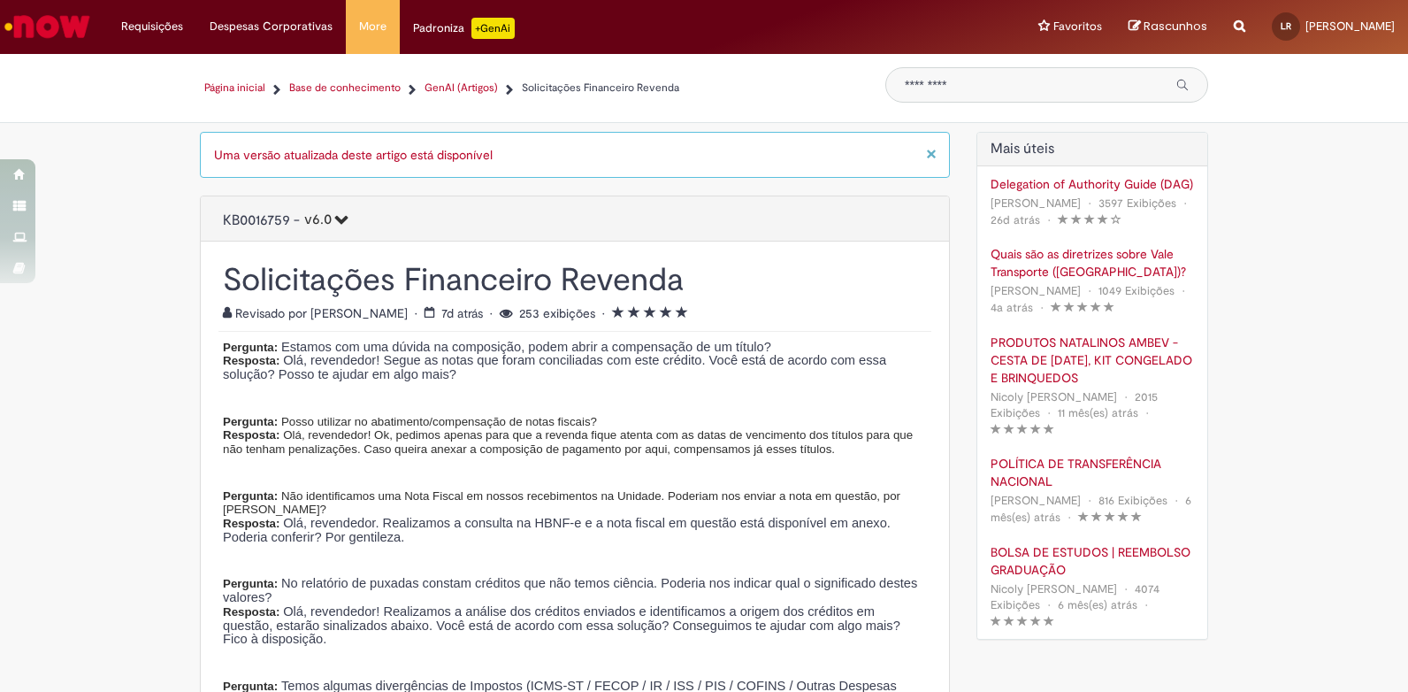
click at [560, 89] on span "Solicitações Financeiro Revenda" at bounding box center [600, 88] width 157 height 14
click at [489, 160] on div "Uma versão atualizada deste artigo está disponível" at bounding box center [566, 155] width 704 height 18
click at [855, 226] on div "KB0016759 - v6.0 7.0 - Última modificação em [DATE] Revisado por [PERSON_NAME] …" at bounding box center [575, 219] width 748 height 34
click at [333, 212] on button "v6.0" at bounding box center [322, 222] width 44 height 30
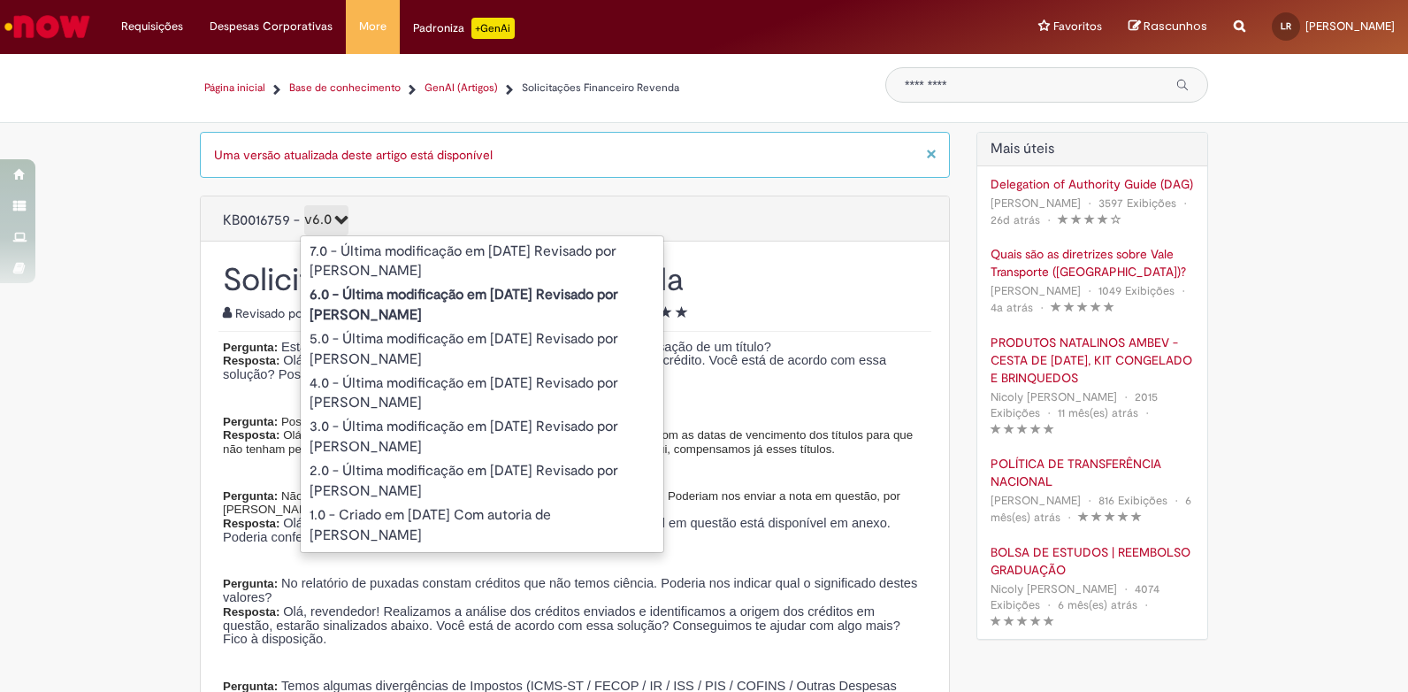
click at [363, 310] on b "6.0 - Última modificação em [DATE] Revisado por [PERSON_NAME]" at bounding box center [464, 305] width 309 height 38
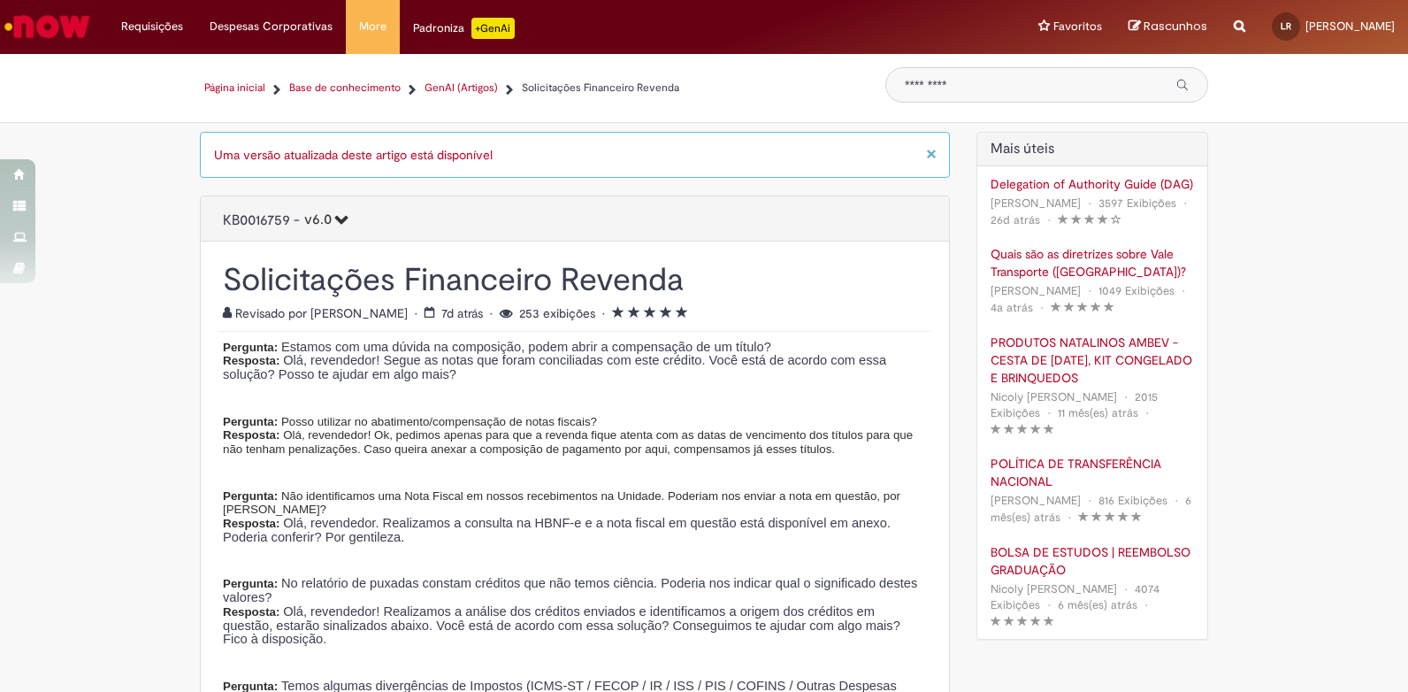
click at [927, 153] on span "×" at bounding box center [931, 154] width 11 height 24
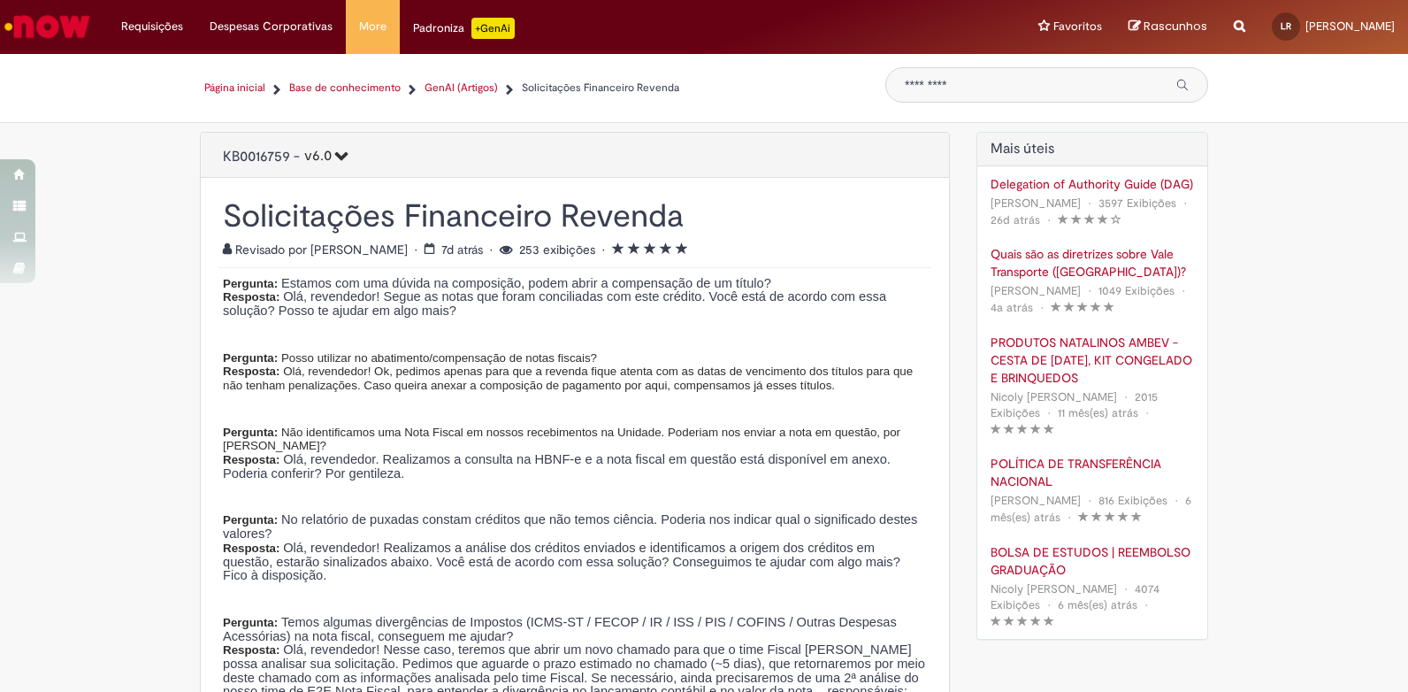
click at [345, 155] on span "KB0016759 - v6.0 7.0 - Última modificação em [DATE] Revisado por [PERSON_NAME] …" at bounding box center [356, 157] width 311 height 28
click at [342, 147] on button "v6.0" at bounding box center [322, 158] width 44 height 30
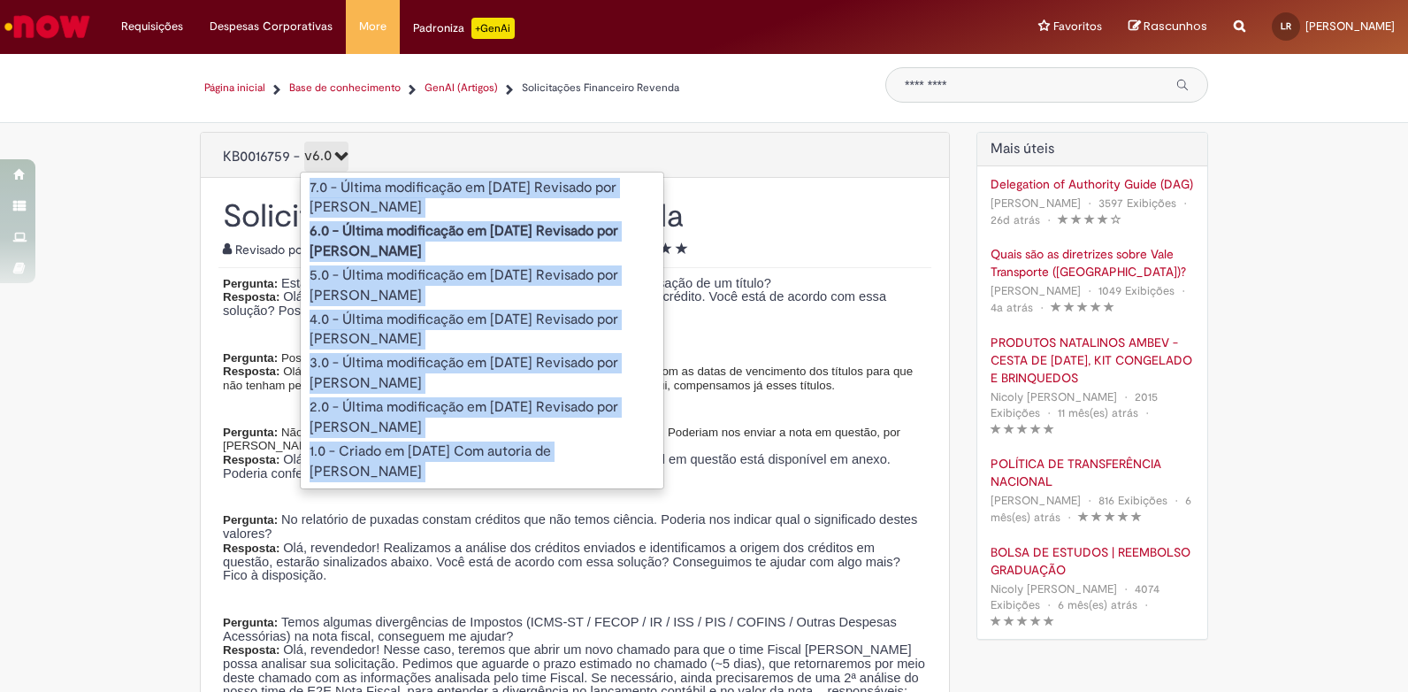
click at [314, 242] on span "6.0 - Última modificação em [DATE] Revisado por [PERSON_NAME]" at bounding box center [482, 242] width 363 height 46
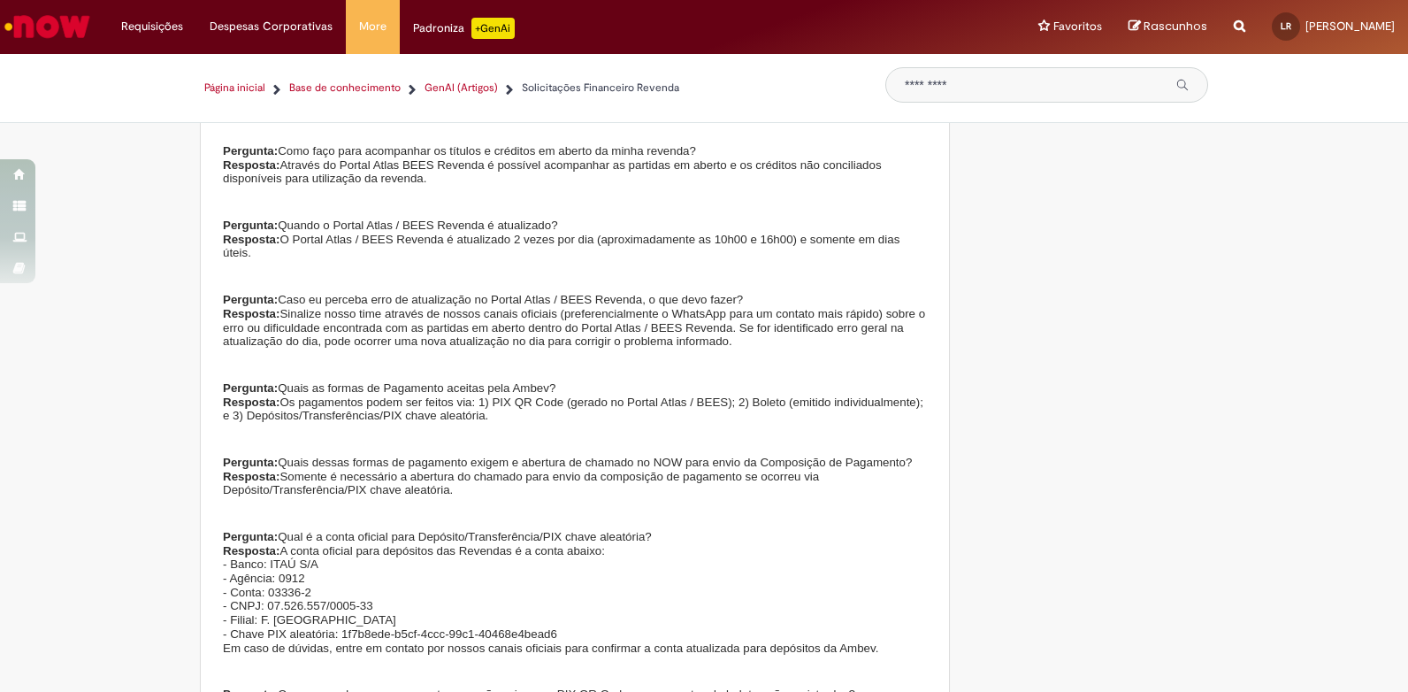
scroll to position [1239, 0]
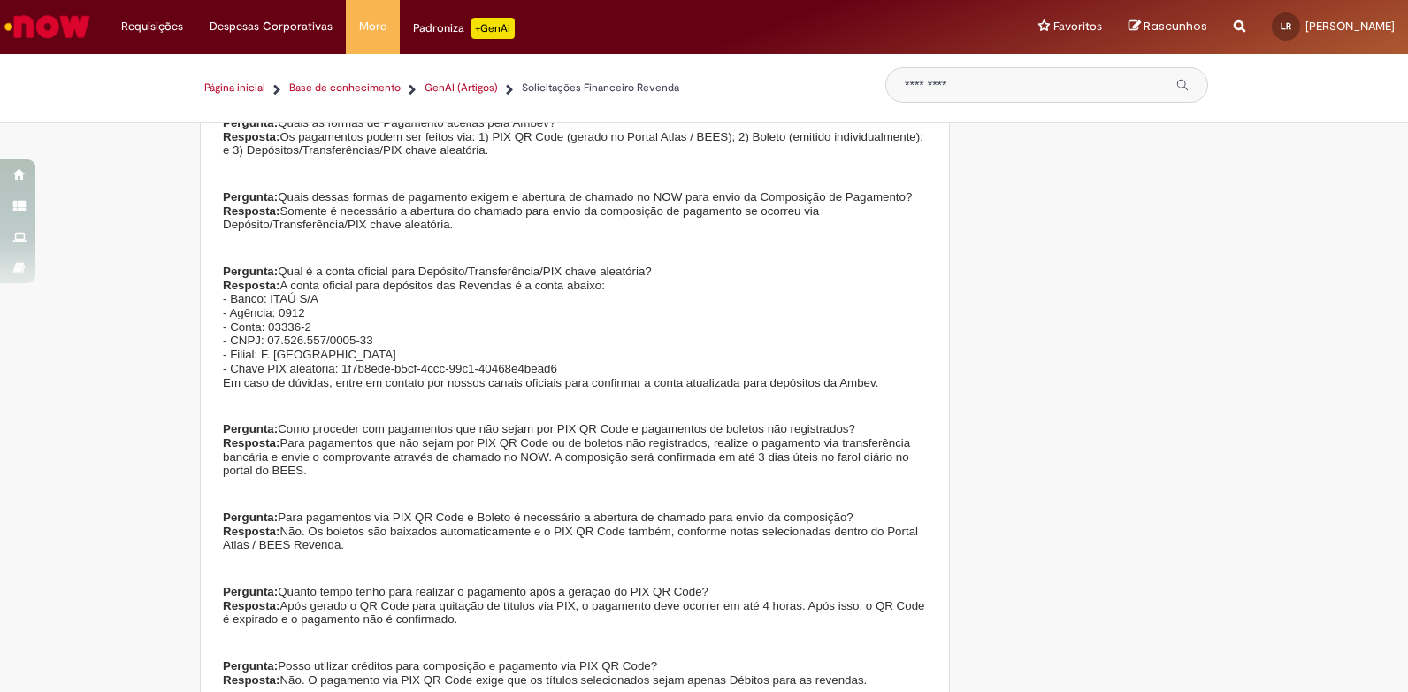
click at [963, 92] on div "Global" at bounding box center [1047, 84] width 323 height 35
click at [963, 74] on div "Global" at bounding box center [1047, 84] width 323 height 35
click at [963, 78] on input "Pesquisar" at bounding box center [1034, 85] width 259 height 14
type input "*********"
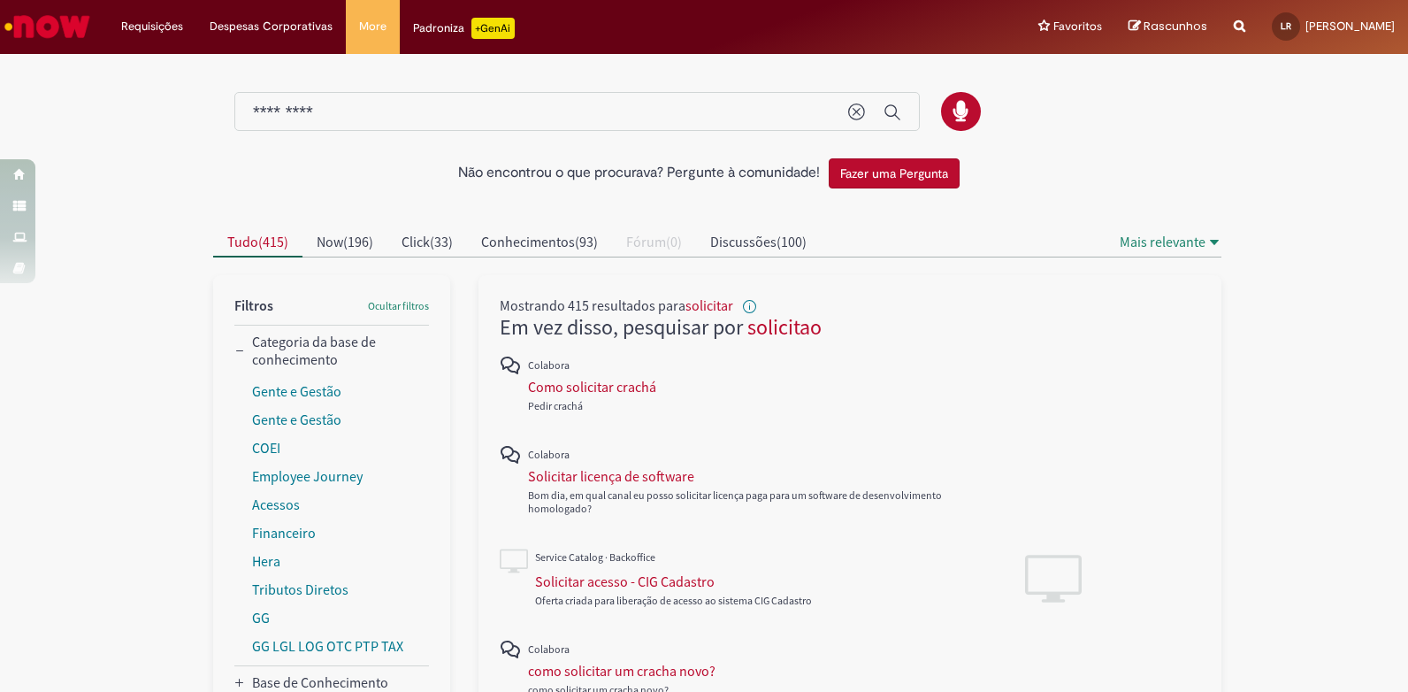
click at [482, 100] on div "*********" at bounding box center [577, 112] width 686 height 40
click at [473, 121] on input "*********" at bounding box center [542, 113] width 578 height 20
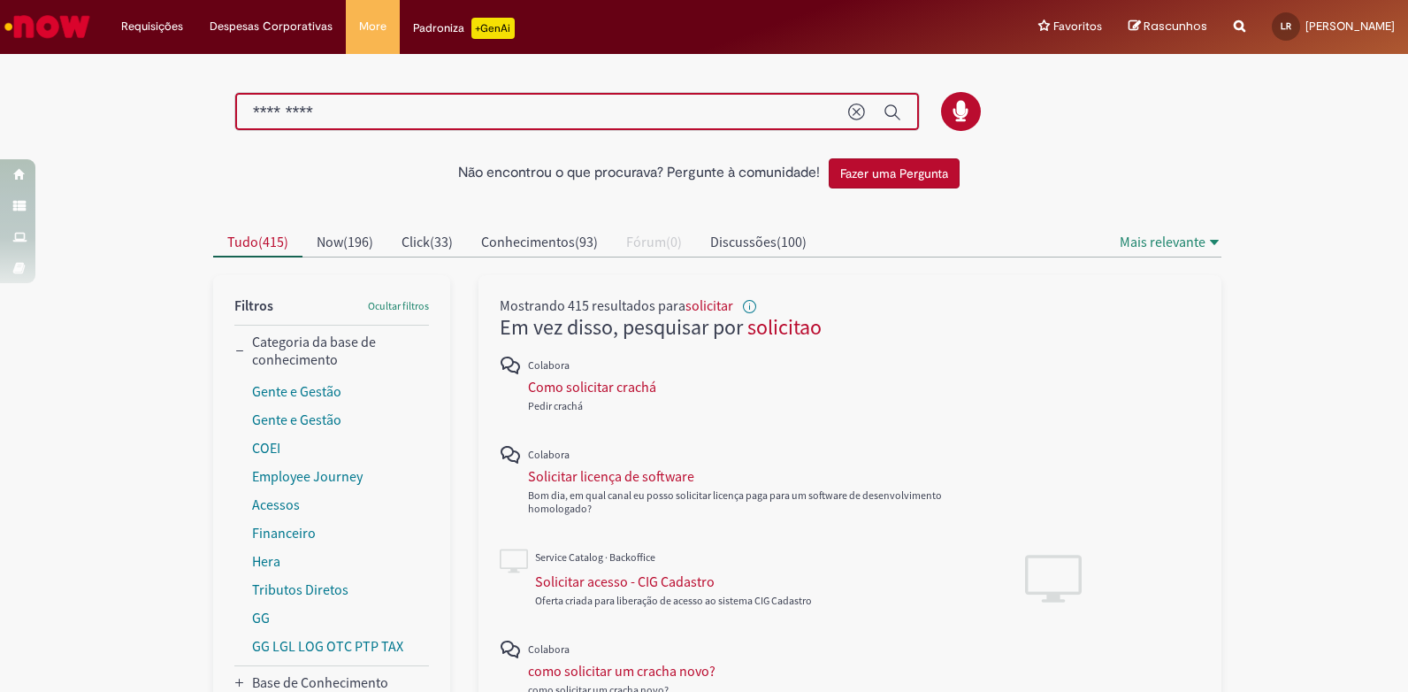
click at [473, 121] on input "*********" at bounding box center [542, 113] width 578 height 20
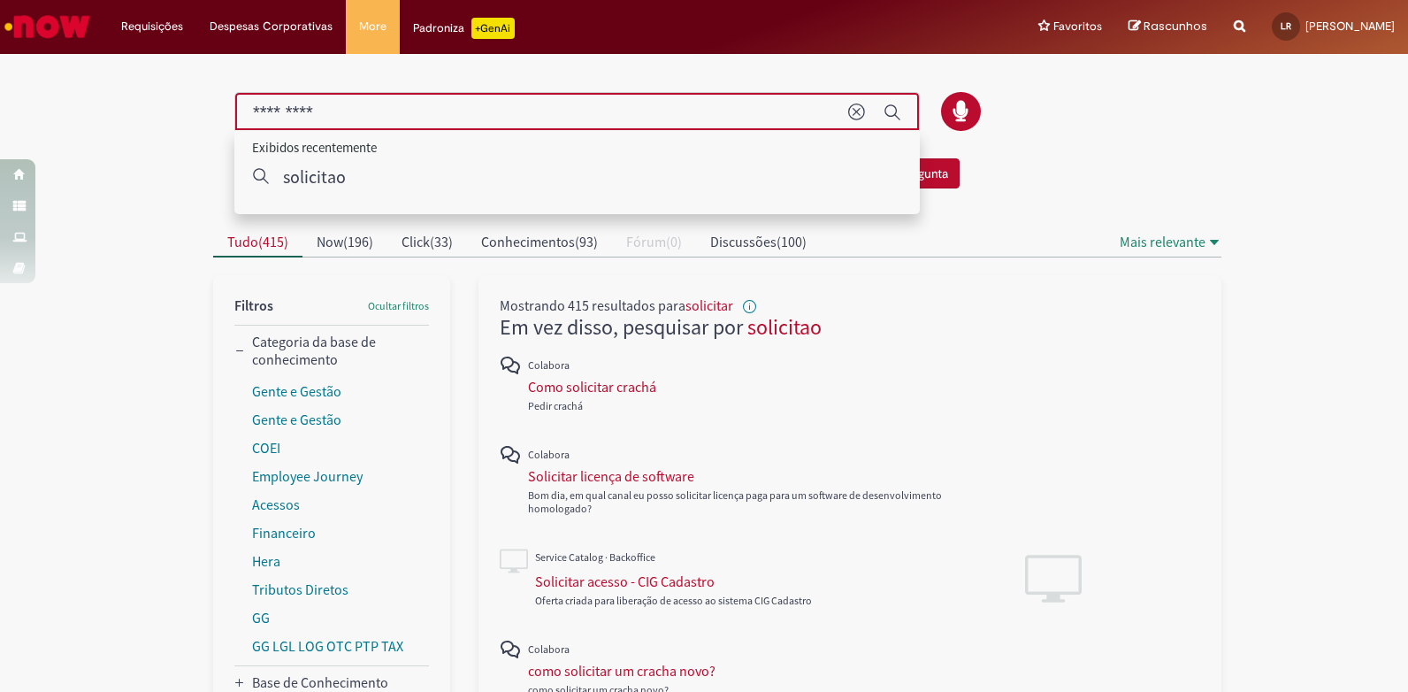
click at [473, 121] on input "*********" at bounding box center [542, 113] width 578 height 20
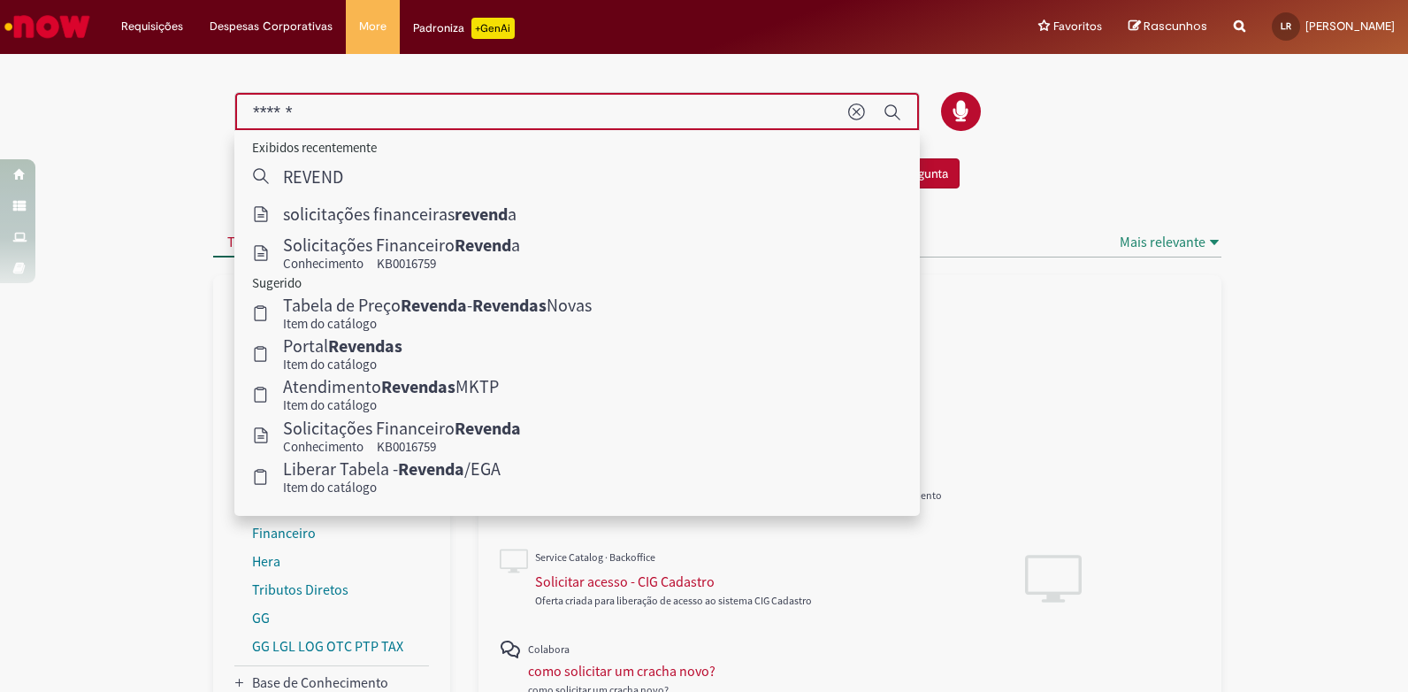
type input "*******"
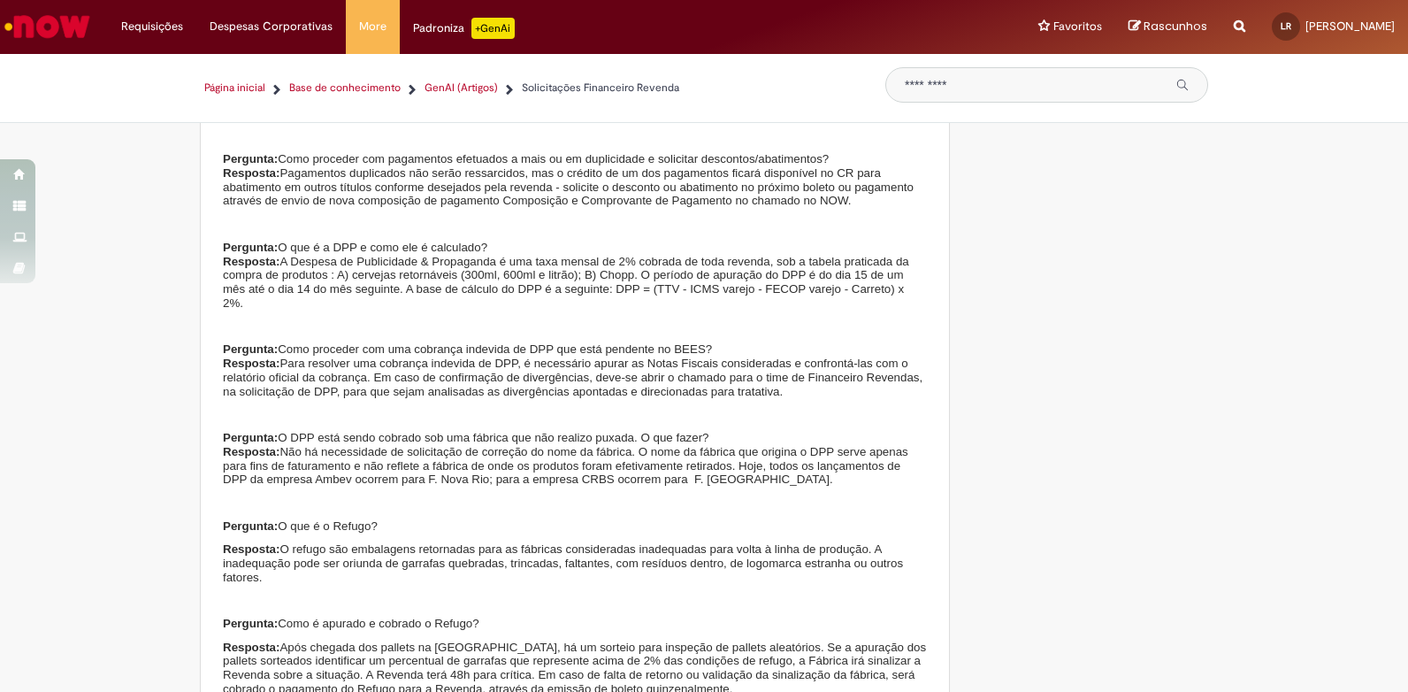
scroll to position [4208, 0]
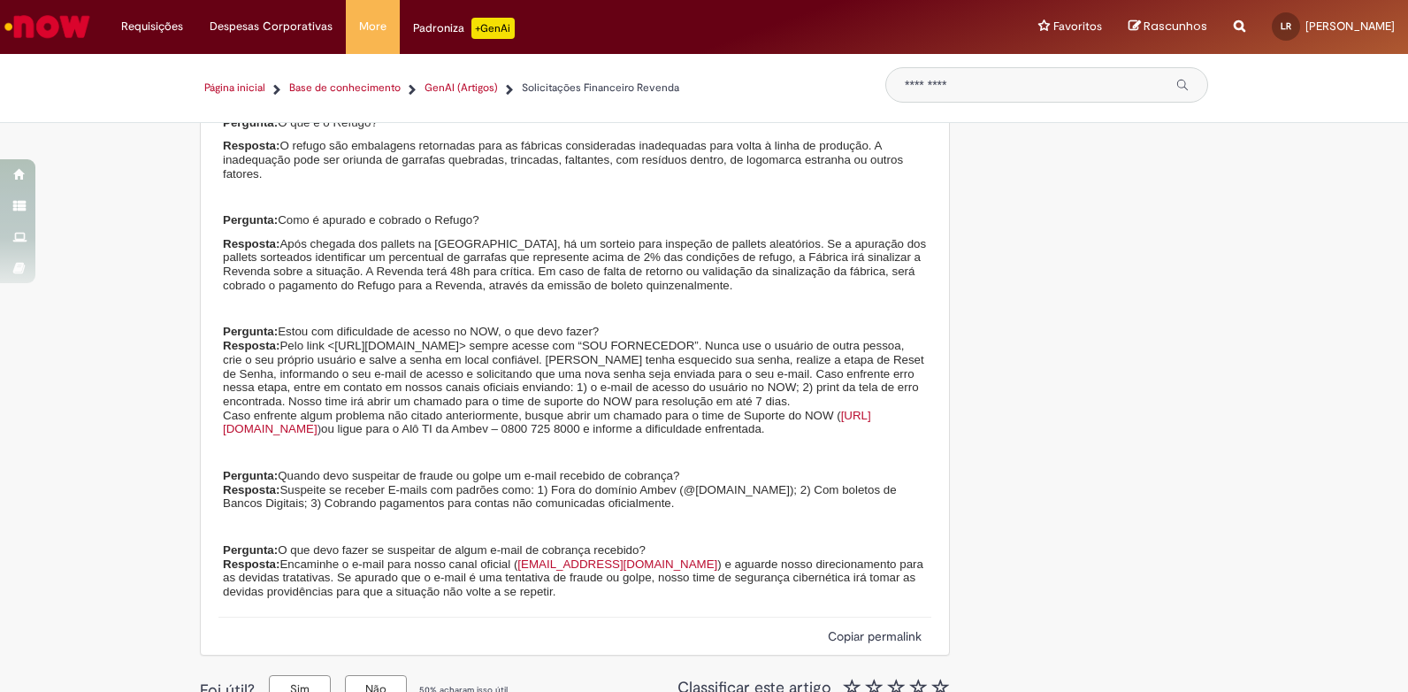
drag, startPoint x: 520, startPoint y: 629, endPoint x: 334, endPoint y: 672, distance: 190.6
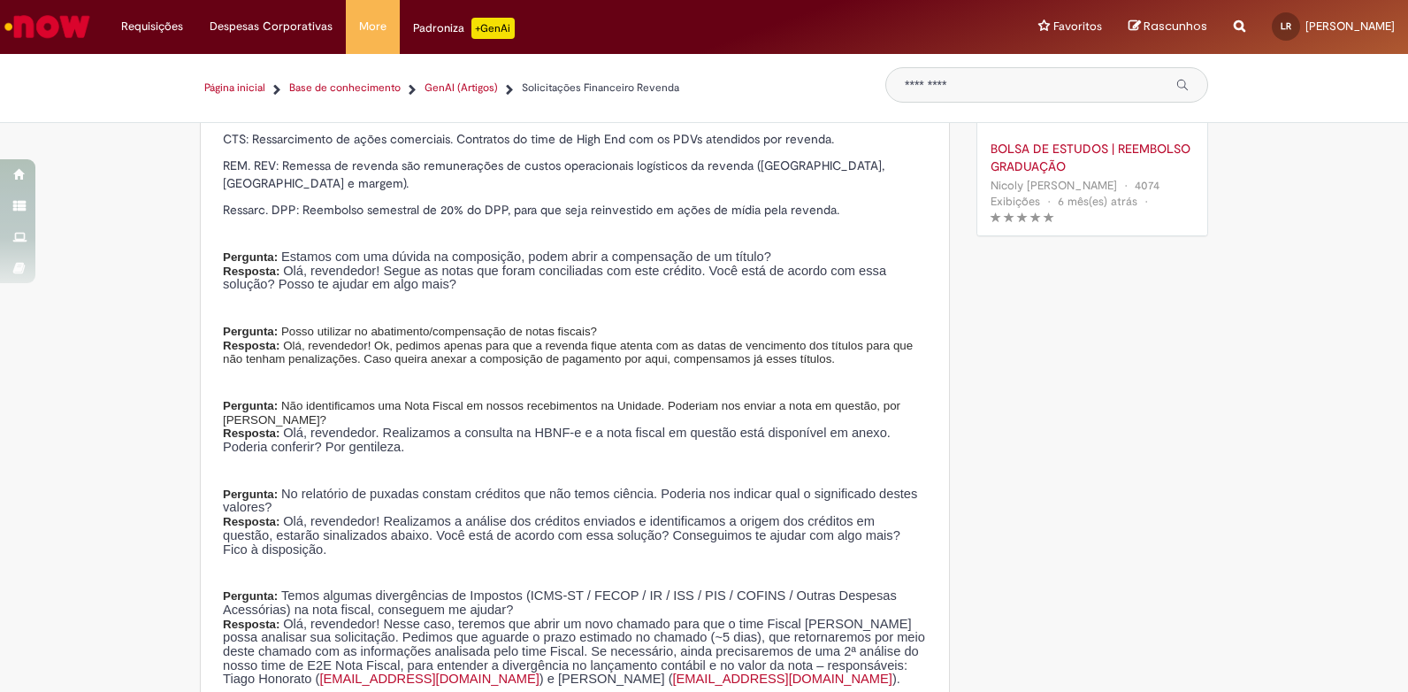
scroll to position [0, 0]
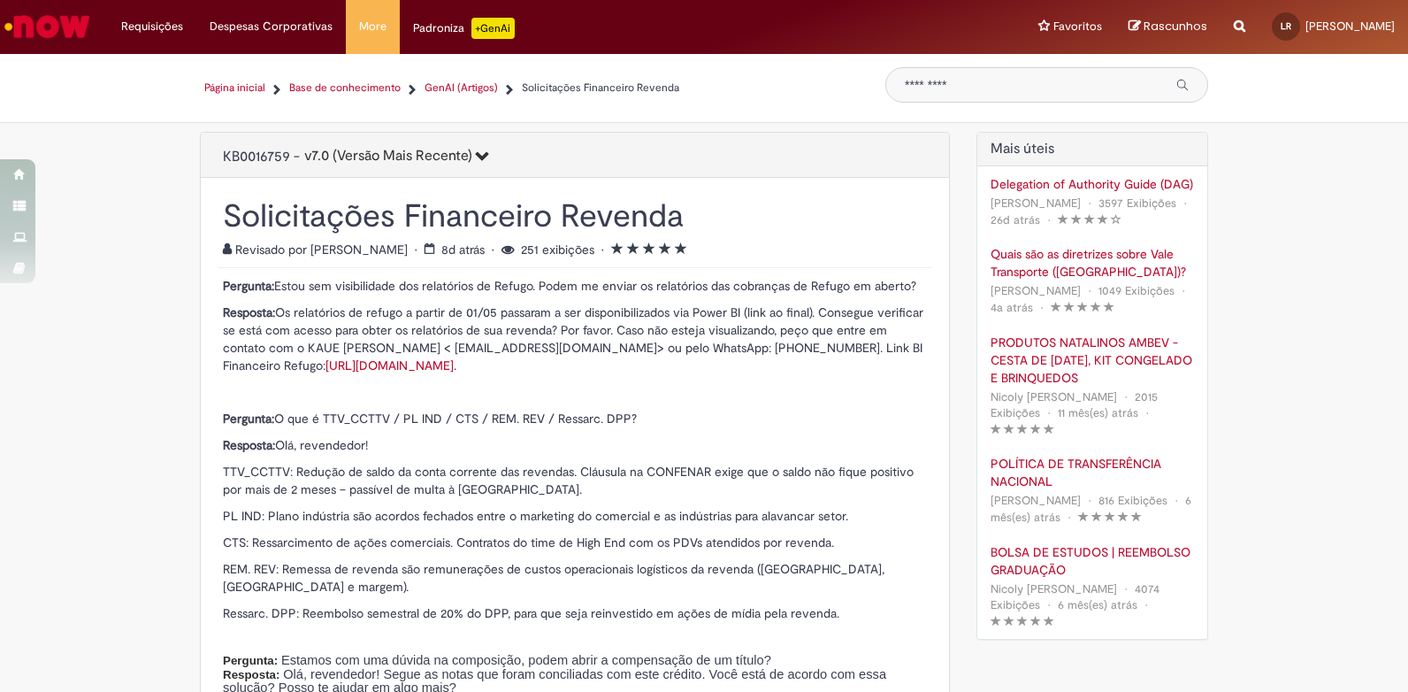
click at [255, 85] on link "Página inicial" at bounding box center [234, 88] width 61 height 15
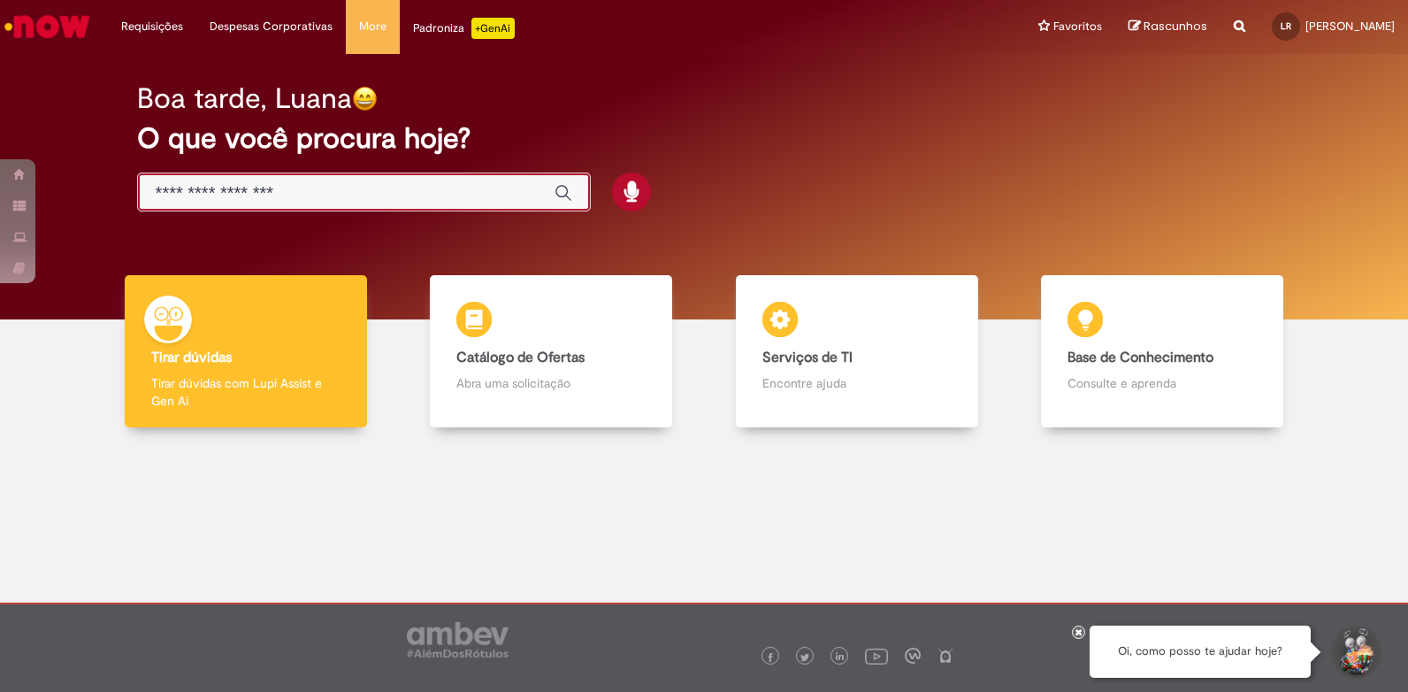
click at [285, 196] on input "Basta digitar aqui" at bounding box center [346, 193] width 381 height 20
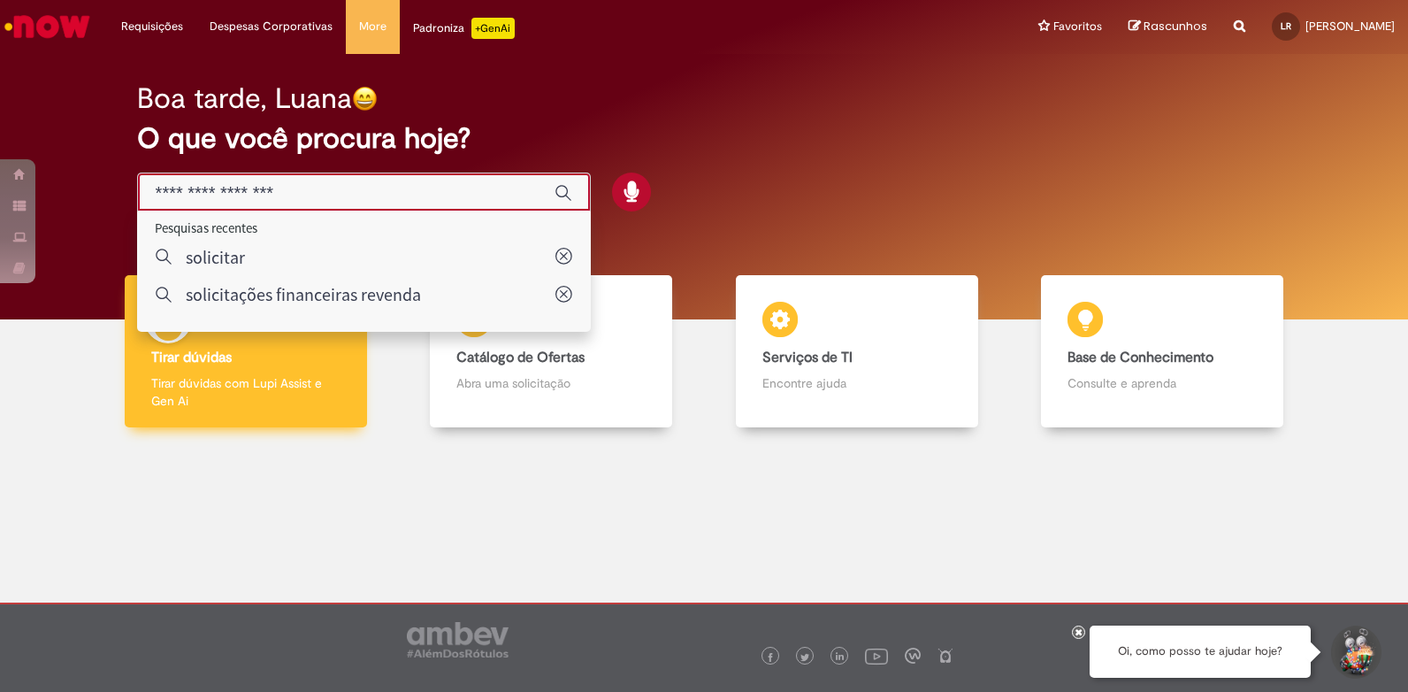
type input "**********"
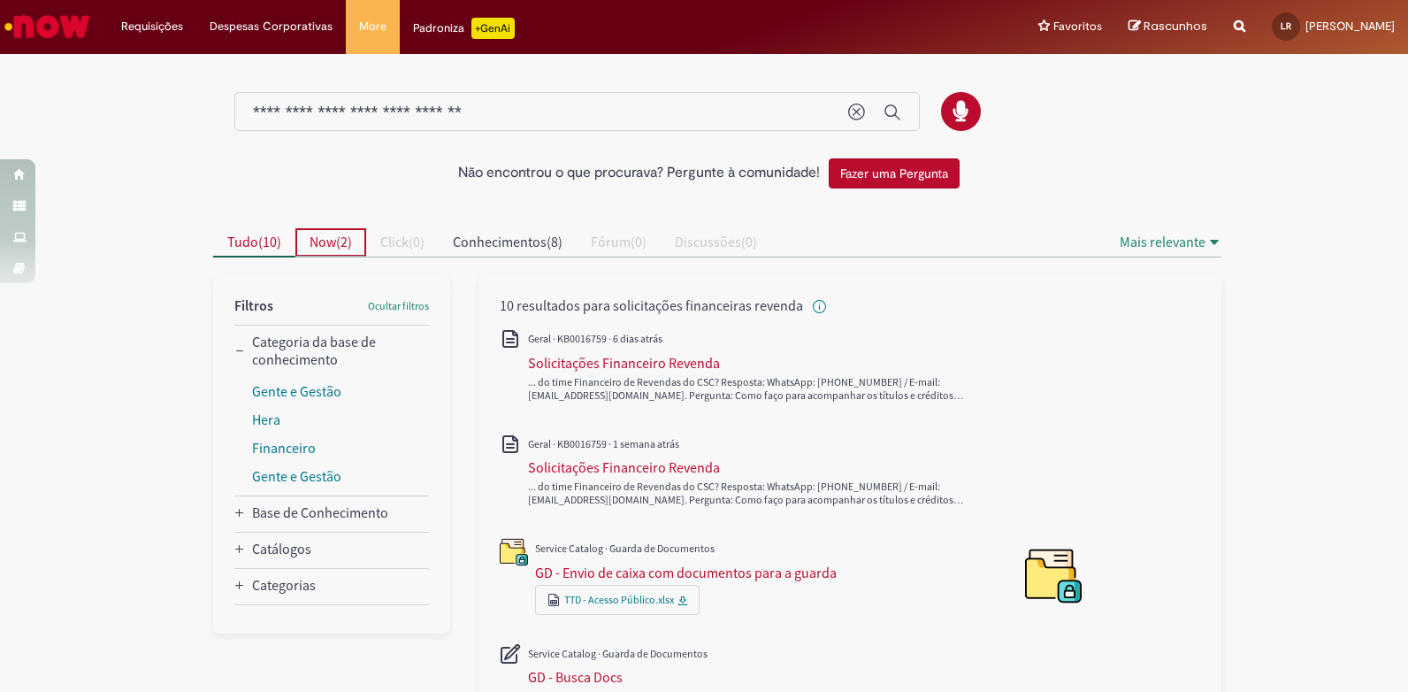
click at [341, 248] on span "2" at bounding box center [344, 242] width 7 height 18
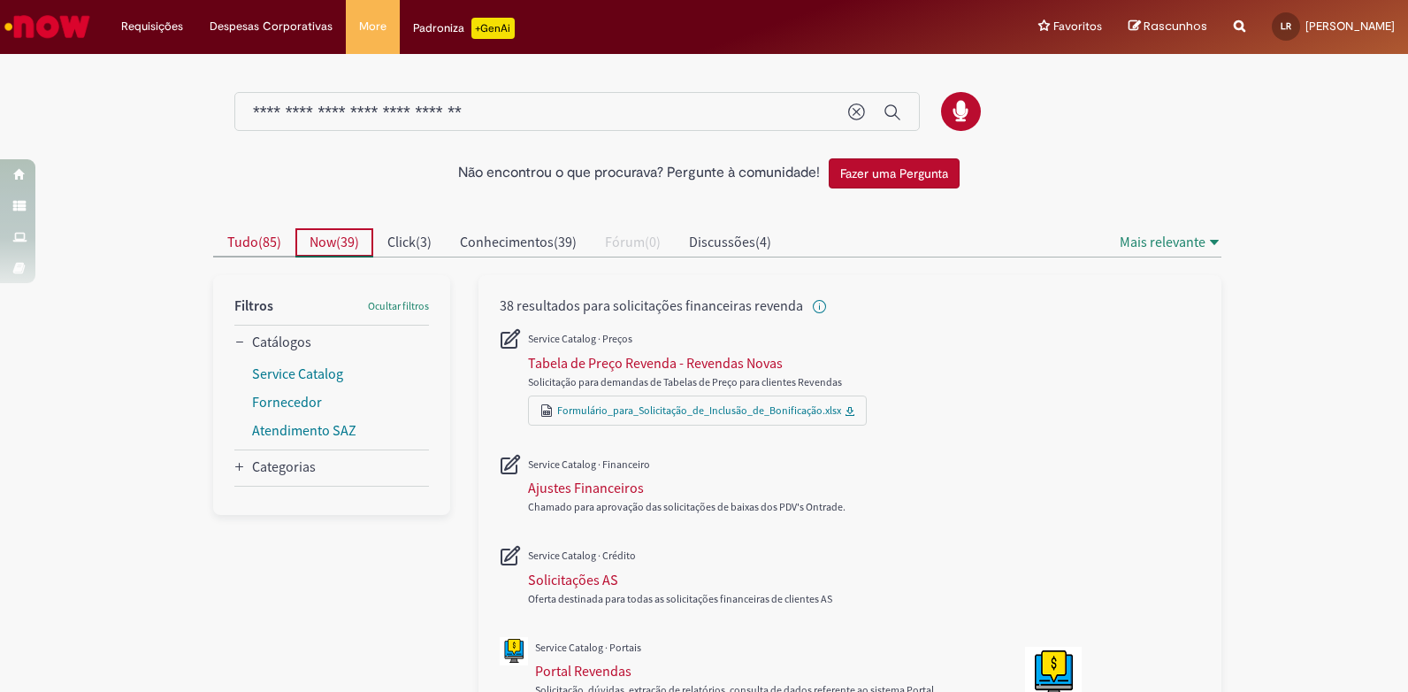
click at [269, 249] on span "85" at bounding box center [270, 242] width 14 height 18
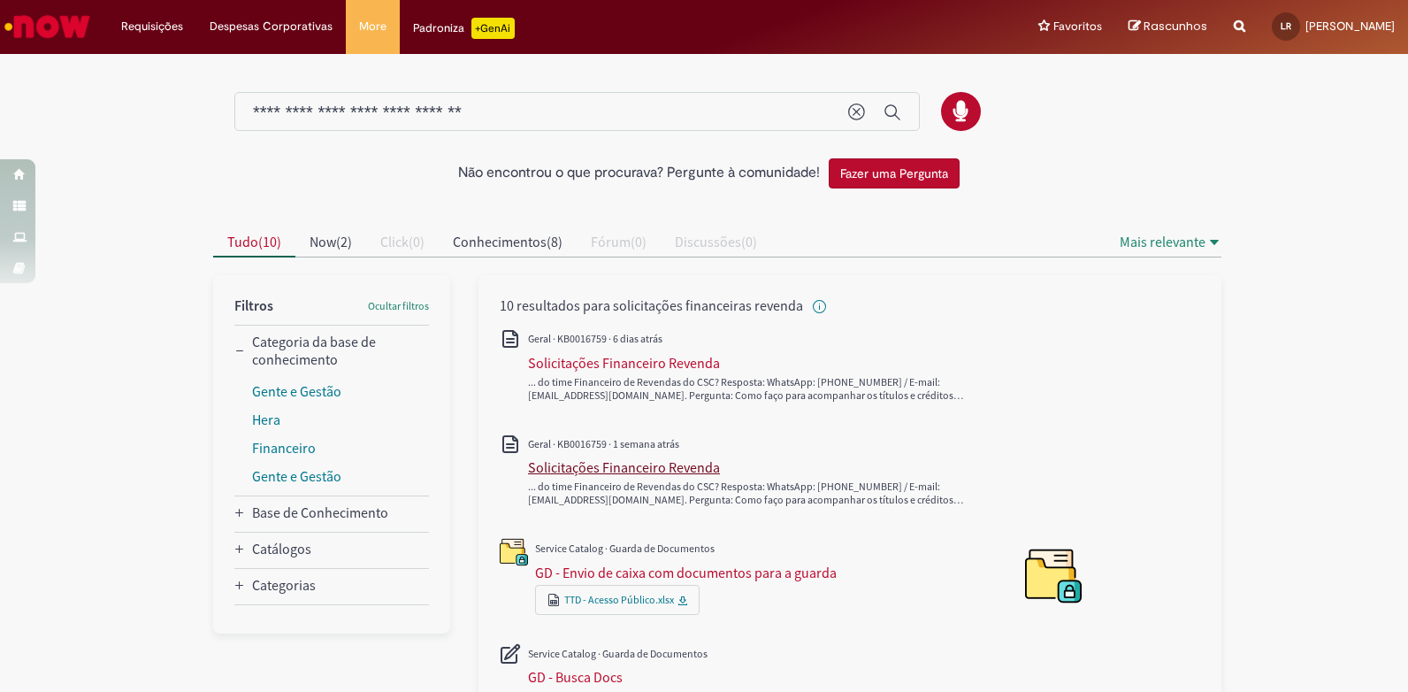
click at [595, 472] on div "Solicitações Financeiro Revenda" at bounding box center [624, 467] width 192 height 18
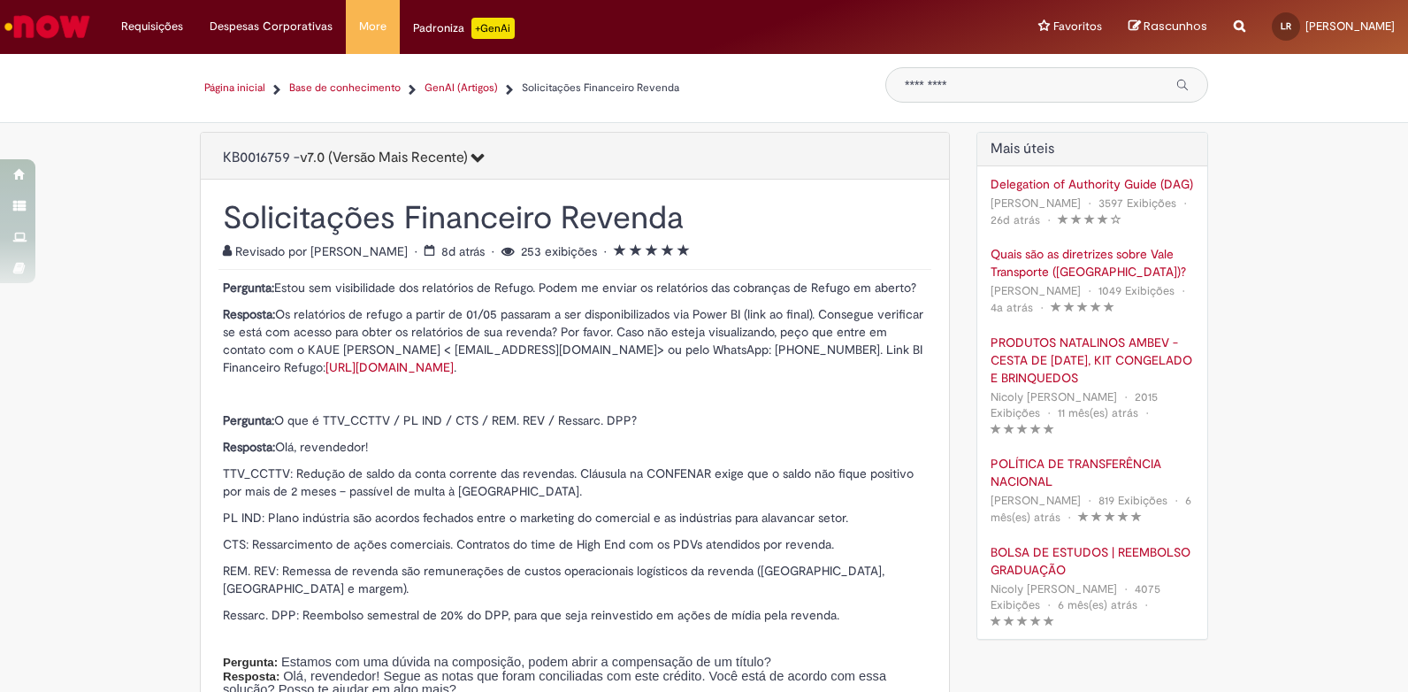
click at [485, 156] on icon "7.0 (Versão Mais Recente)" at bounding box center [476, 157] width 17 height 14
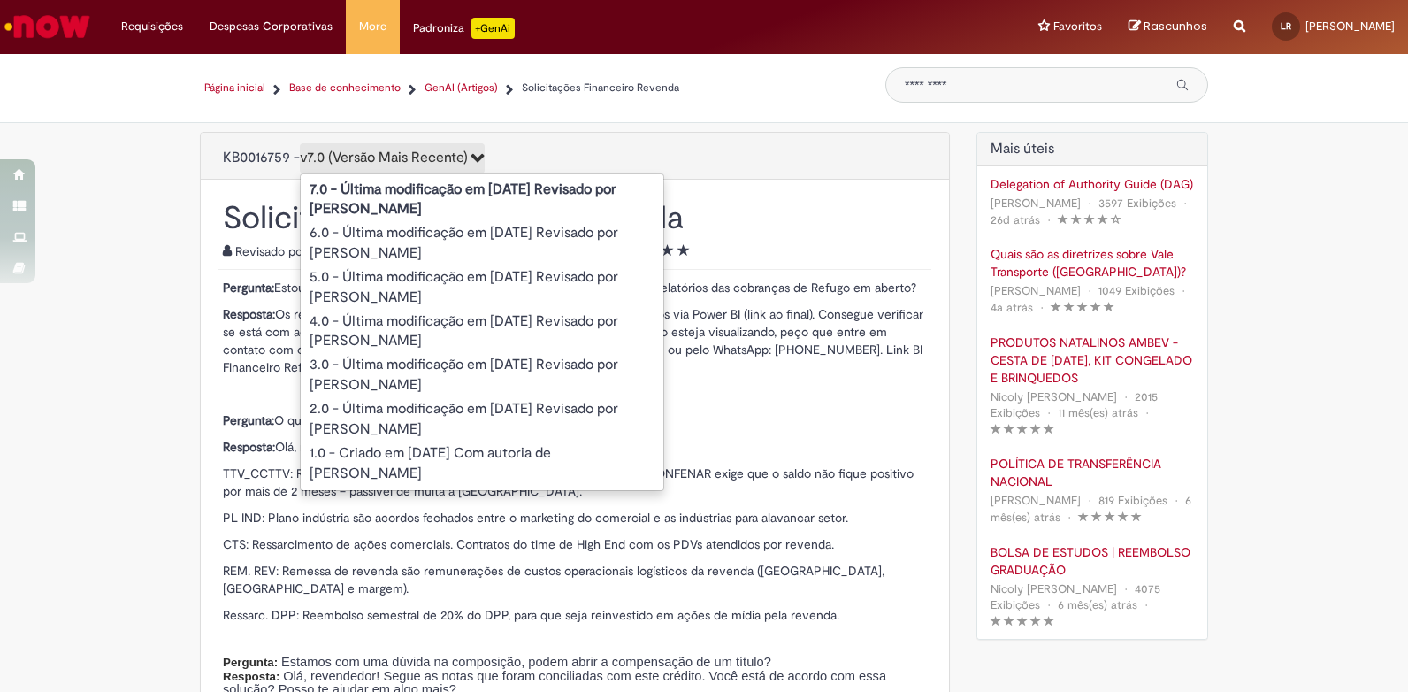
click at [485, 156] on icon "7.0 (Versão Mais Recente)" at bounding box center [476, 157] width 17 height 14
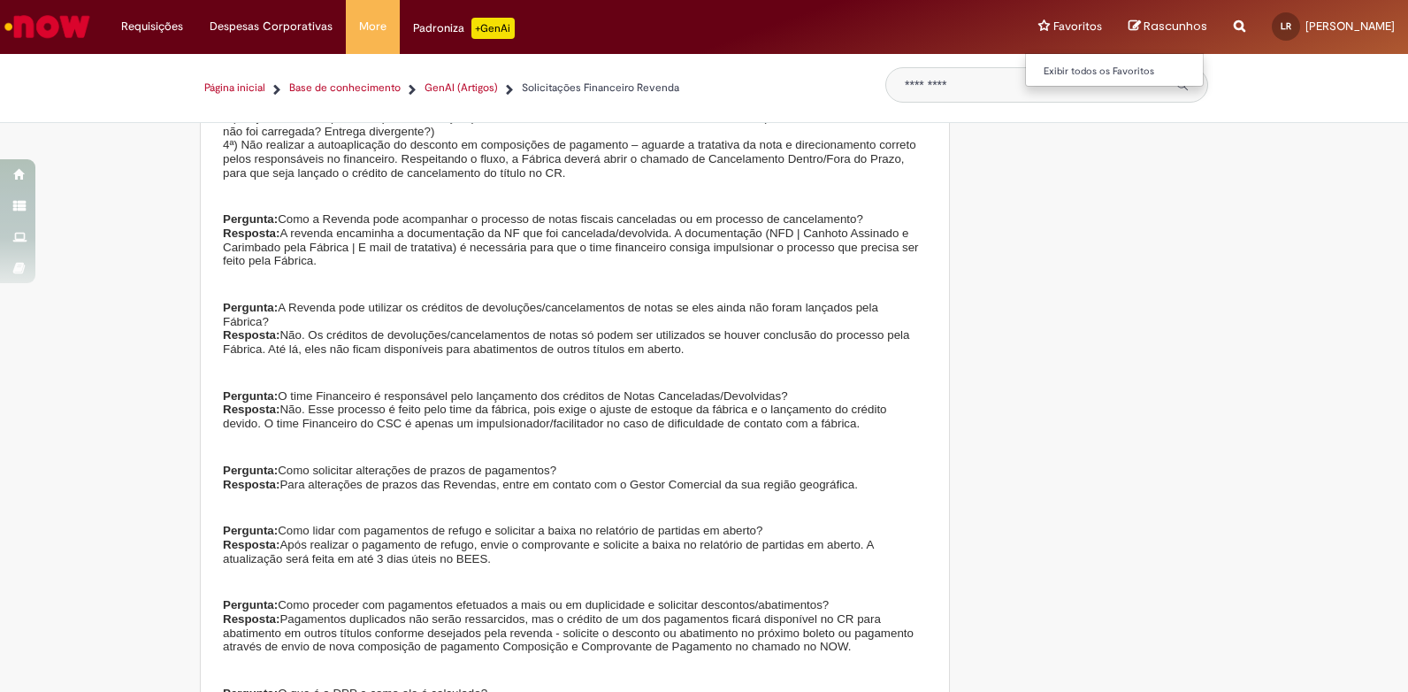
scroll to position [3362, 0]
